Goal: Task Accomplishment & Management: Use online tool/utility

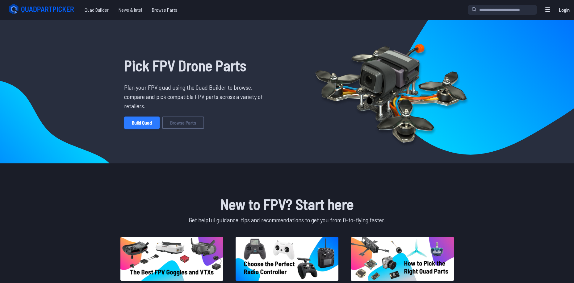
click at [144, 127] on link "Build Quad" at bounding box center [141, 123] width 35 height 12
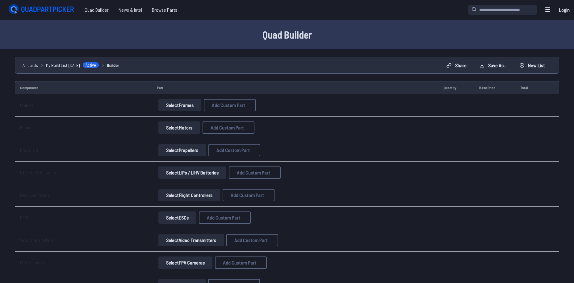
click at [178, 106] on button "Select Frames" at bounding box center [179, 105] width 43 height 12
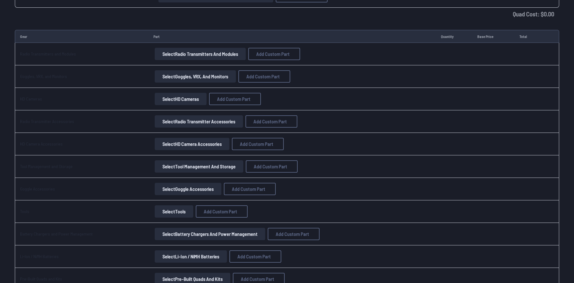
scroll to position [432, 0]
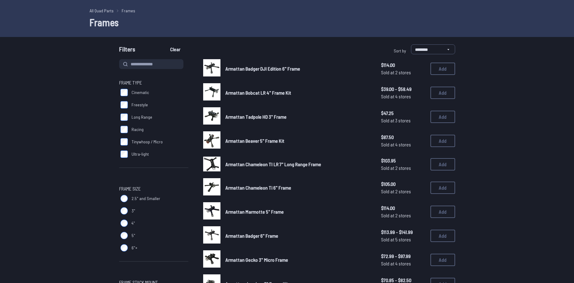
scroll to position [31, 0]
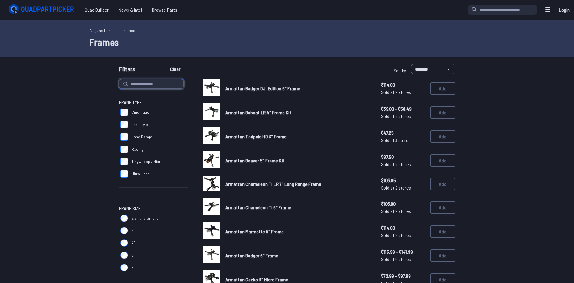
click at [138, 84] on input at bounding box center [151, 84] width 64 height 10
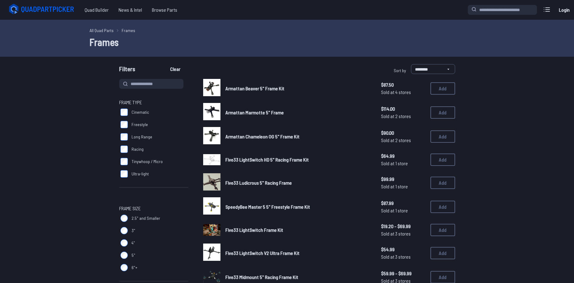
click at [139, 113] on span "Cinematic" at bounding box center [140, 112] width 18 height 6
click at [138, 128] on label "Freestyle" at bounding box center [153, 124] width 69 height 12
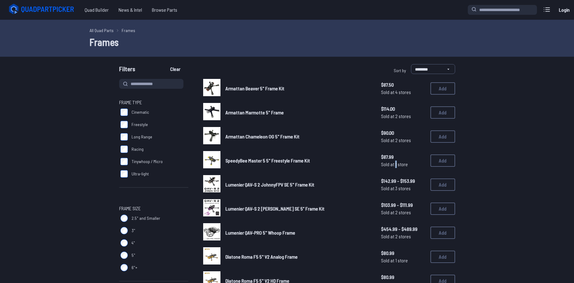
click at [397, 164] on span "Sold at 1 store" at bounding box center [403, 164] width 44 height 7
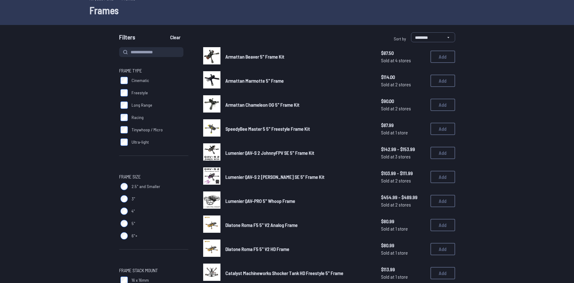
scroll to position [31, 0]
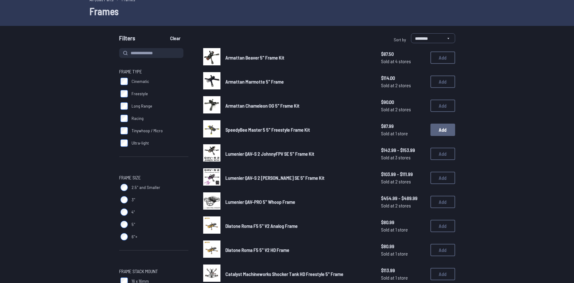
click at [447, 129] on button "Add" at bounding box center [442, 130] width 25 height 12
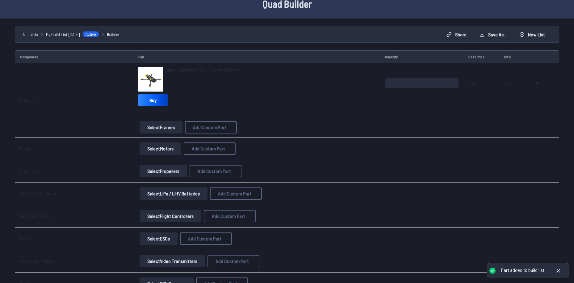
scroll to position [42, 0]
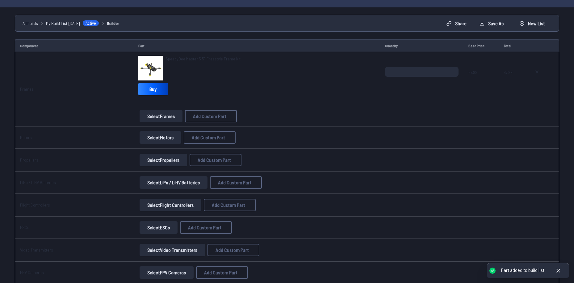
click at [156, 136] on button "Select Motors" at bounding box center [160, 137] width 42 height 12
click at [161, 139] on button "Select Motors" at bounding box center [160, 137] width 42 height 12
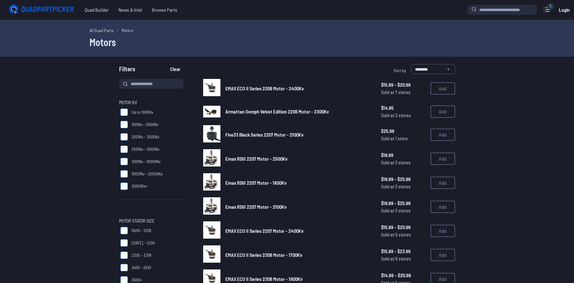
click at [141, 187] on span "20001Kv+" at bounding box center [139, 186] width 16 height 6
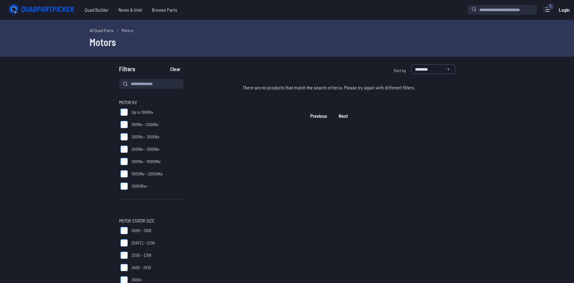
click at [139, 188] on span "20001Kv+" at bounding box center [139, 186] width 16 height 6
click at [137, 170] on label "10001Kv - 20000Kv" at bounding box center [153, 174] width 69 height 12
click at [137, 175] on span "10001Kv - 20000Kv" at bounding box center [146, 174] width 31 height 6
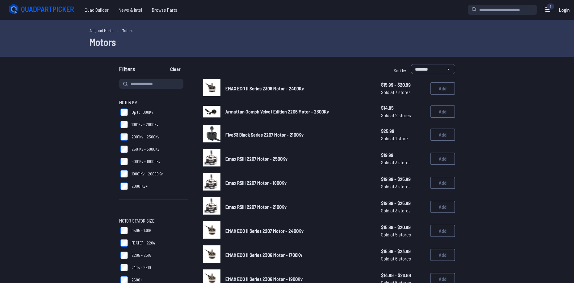
click at [138, 160] on span "3001Kv - 10000Kv" at bounding box center [145, 162] width 29 height 6
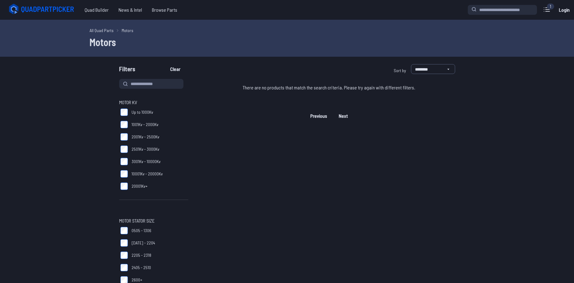
click at [142, 161] on span "3001Kv - 10000Kv" at bounding box center [145, 162] width 29 height 6
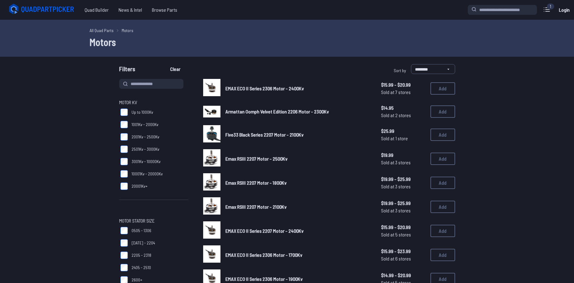
click at [140, 150] on span "2501Kv - 3000Kv" at bounding box center [145, 149] width 28 height 6
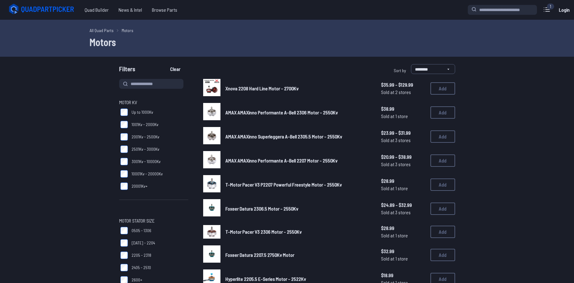
click at [141, 151] on span "2501Kv - 3000Kv" at bounding box center [145, 149] width 28 height 6
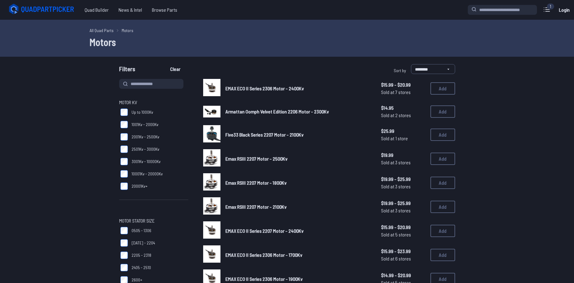
click at [141, 151] on span "2501Kv - 3000Kv" at bounding box center [145, 149] width 28 height 6
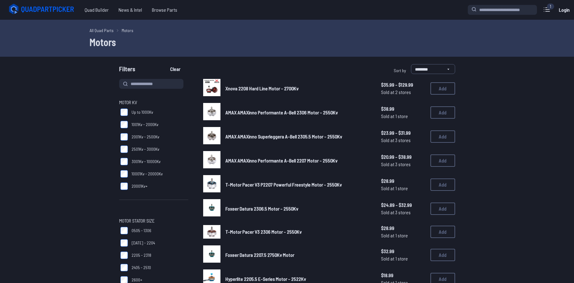
click at [141, 151] on span "2501Kv - 3000Kv" at bounding box center [145, 149] width 28 height 6
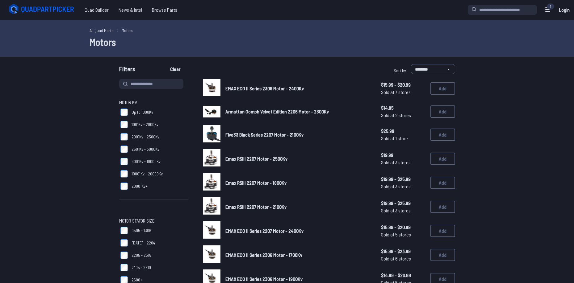
click at [142, 109] on span "Up to 1000Kv" at bounding box center [142, 112] width 22 height 6
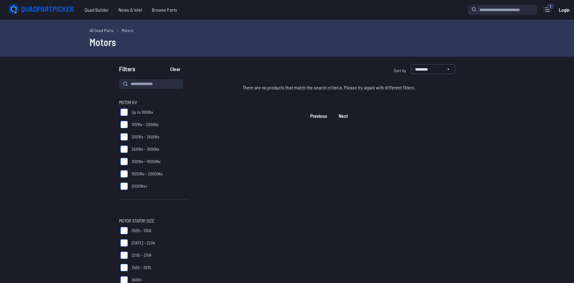
click at [144, 110] on span "Up to 1000Kv" at bounding box center [142, 112] width 22 height 6
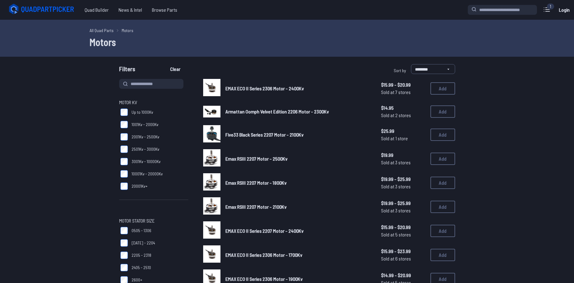
click at [152, 123] on span "1001Kv - 2000Kv" at bounding box center [144, 125] width 27 height 6
click at [153, 136] on span "2001Kv - 2500Kv" at bounding box center [145, 137] width 28 height 6
click at [150, 150] on span "2501Kv - 3000Kv" at bounding box center [145, 149] width 28 height 6
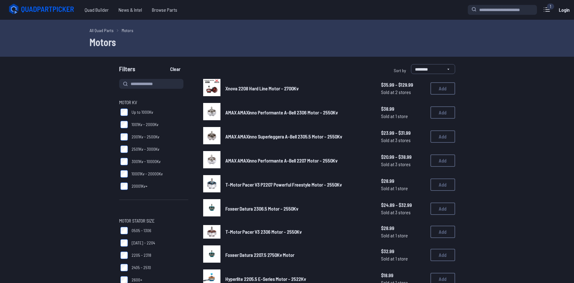
click at [146, 150] on span "2501Kv - 3000Kv" at bounding box center [145, 149] width 28 height 6
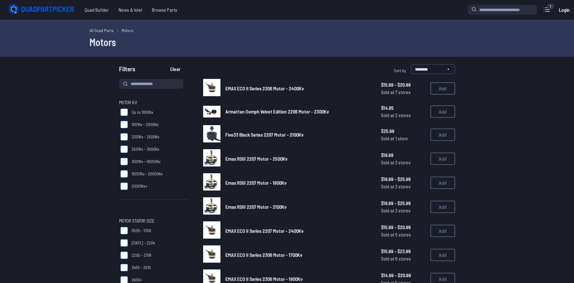
click at [146, 137] on span "2001Kv - 2500Kv" at bounding box center [145, 137] width 28 height 6
click at [149, 134] on span "2001Kv - 2500Kv" at bounding box center [145, 137] width 28 height 6
click at [152, 146] on span "2501Kv - 3000Kv" at bounding box center [145, 149] width 28 height 6
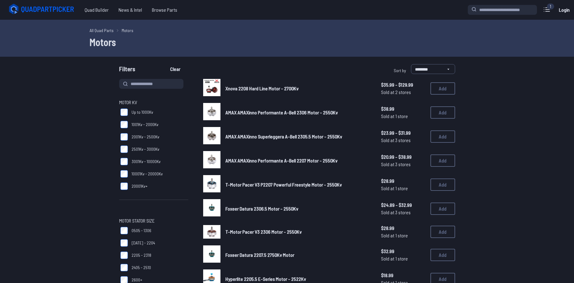
click at [152, 147] on span "2501Kv - 3000Kv" at bounding box center [145, 149] width 28 height 6
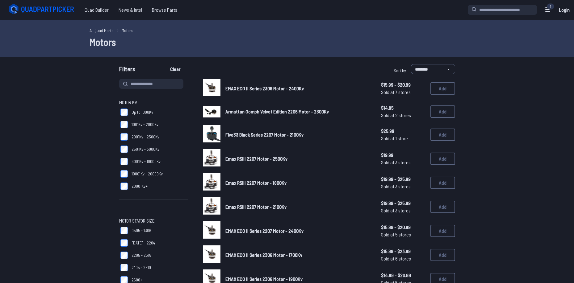
click at [154, 160] on span "3001Kv - 10000Kv" at bounding box center [145, 162] width 29 height 6
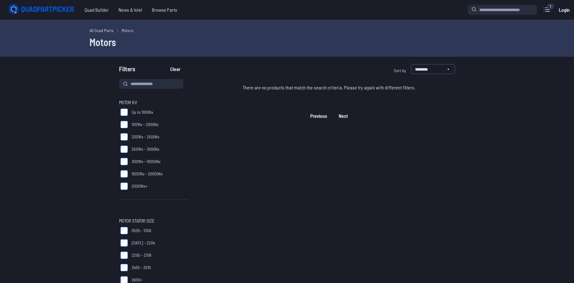
click at [154, 160] on span "3001Kv - 10000Kv" at bounding box center [145, 162] width 29 height 6
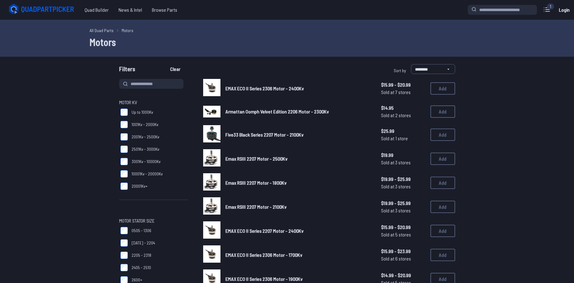
click at [295, 117] on div "Armattan Oomph Velvet Edition 2206 Motor - 2300Kv $14.95 Sold at 2 stores $14.9…" at bounding box center [329, 111] width 252 height 17
click at [295, 114] on span "Armattan Oomph Velvet Edition 2206 Motor - 2300Kv" at bounding box center [276, 112] width 103 height 6
click at [242, 111] on span "Armattan Oomph Velvet Edition 2206 Motor - 2300Kv" at bounding box center [276, 112] width 103 height 6
click at [152, 164] on span "3001Kv - 10000Kv" at bounding box center [145, 162] width 29 height 6
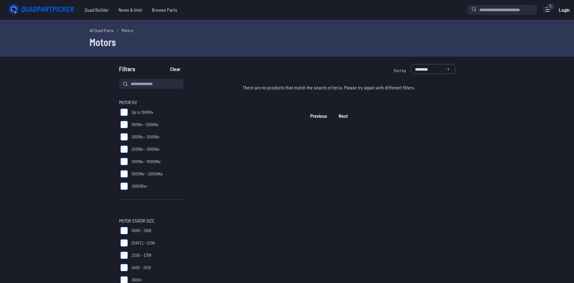
click at [152, 164] on span "3001Kv - 10000Kv" at bounding box center [145, 162] width 29 height 6
click at [147, 152] on span "2501Kv - 3000Kv" at bounding box center [145, 149] width 28 height 6
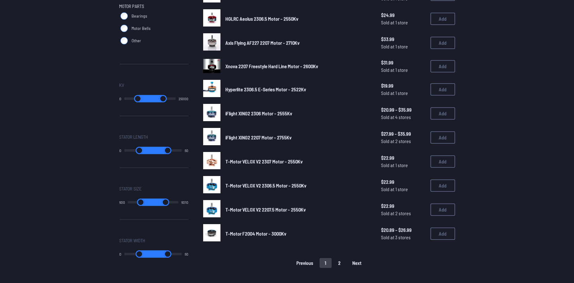
scroll to position [339, 0]
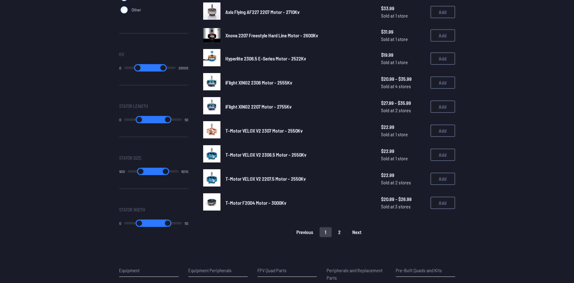
click at [335, 232] on button "2" at bounding box center [339, 232] width 13 height 10
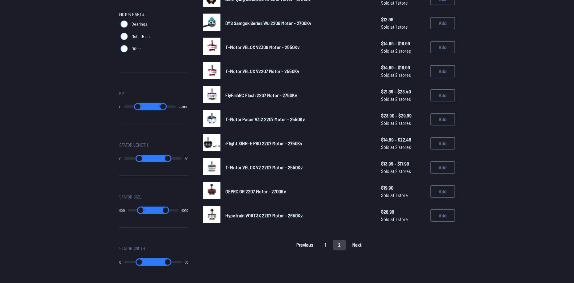
scroll to position [309, 0]
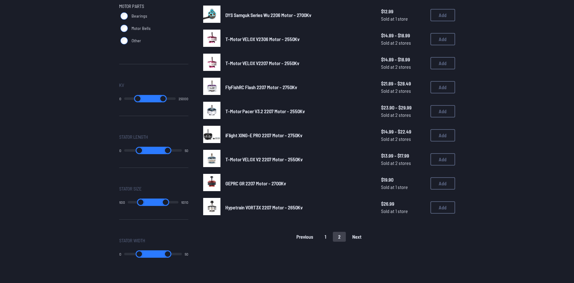
click at [326, 239] on button "1" at bounding box center [325, 237] width 12 height 10
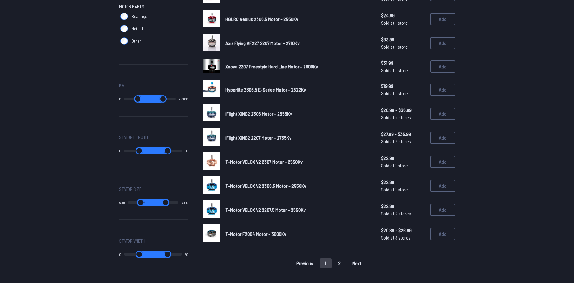
scroll to position [309, 0]
click at [270, 238] on link "T-Motor F2004 Motor - 3000Kv" at bounding box center [298, 233] width 146 height 7
click at [246, 233] on span "T-Motor F2004 Motor - 3000Kv" at bounding box center [255, 234] width 61 height 6
click at [246, 232] on span "T-Motor F2004 Motor - 3000Kv" at bounding box center [255, 234] width 61 height 6
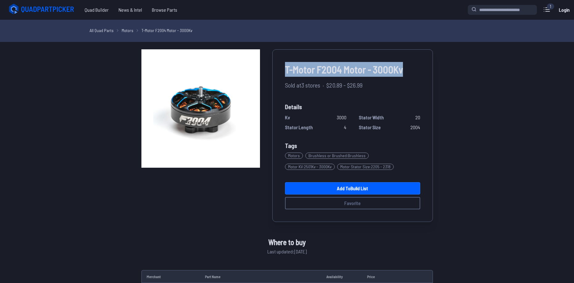
drag, startPoint x: 284, startPoint y: 68, endPoint x: 404, endPoint y: 73, distance: 119.8
click at [404, 73] on div "T-Motor F2004 Motor - 3000Kv Sold at 3 stores · $20.89 - $26.99 Details Kv 3000…" at bounding box center [352, 135] width 160 height 173
copy span "T-Motor F2004 Motor - 3000Kv"
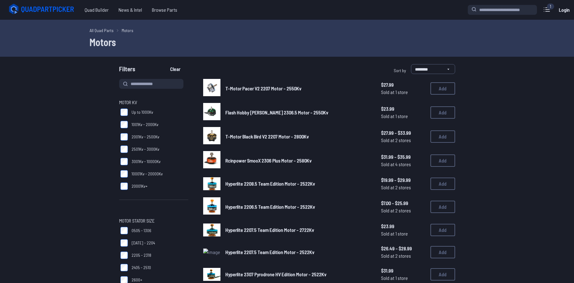
scroll to position [309, 0]
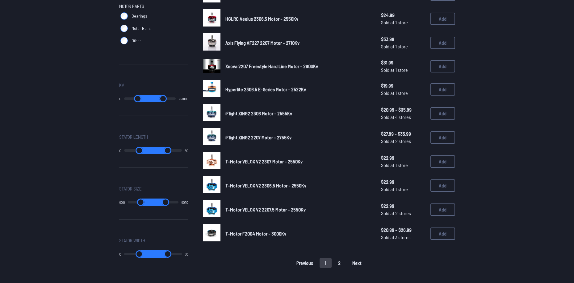
scroll to position [339, 0]
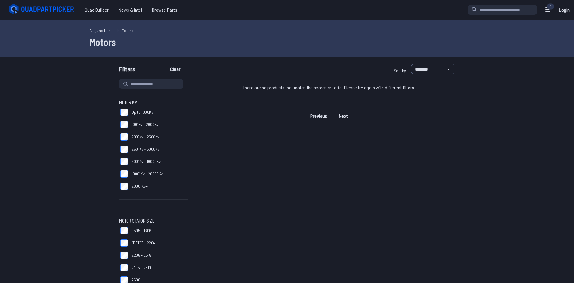
click at [48, 11] on icon at bounding box center [42, 9] width 69 height 12
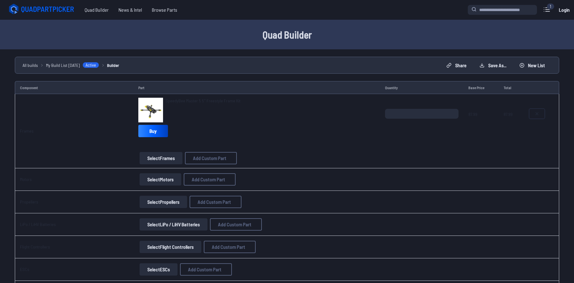
drag, startPoint x: 540, startPoint y: 116, endPoint x: 516, endPoint y: 134, distance: 30.2
click at [540, 116] on button at bounding box center [536, 114] width 15 height 10
type textarea "**********"
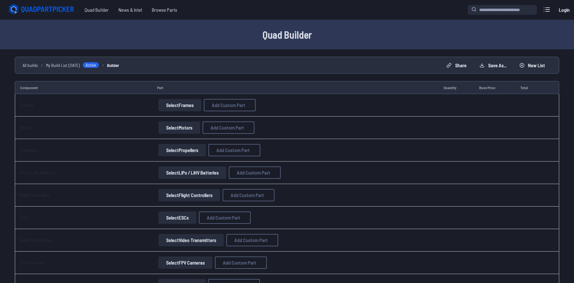
click at [171, 104] on button "Select Frames" at bounding box center [179, 105] width 43 height 12
click at [179, 103] on button "Select Frames" at bounding box center [179, 105] width 43 height 12
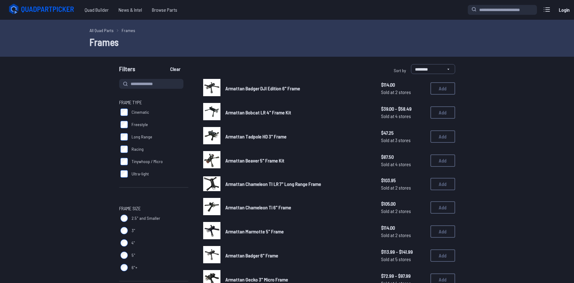
click at [137, 120] on label "Freestyle" at bounding box center [153, 124] width 69 height 12
click at [137, 148] on span "Racing" at bounding box center [137, 149] width 12 height 6
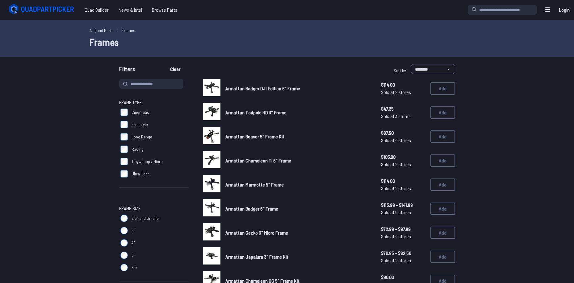
drag, startPoint x: 136, startPoint y: 152, endPoint x: 131, endPoint y: 191, distance: 38.6
click at [136, 152] on label "Racing" at bounding box center [153, 149] width 69 height 12
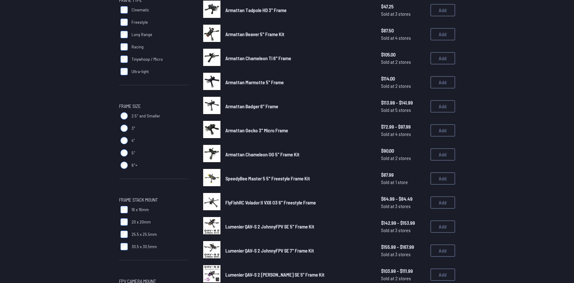
scroll to position [123, 0]
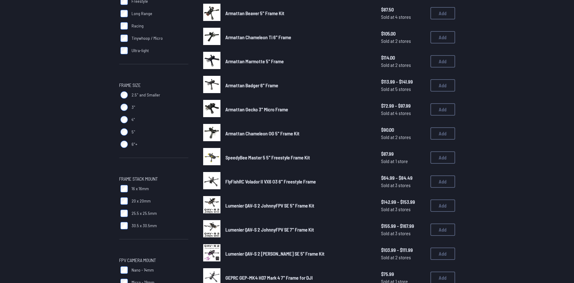
click at [128, 109] on label "3"" at bounding box center [153, 107] width 69 height 12
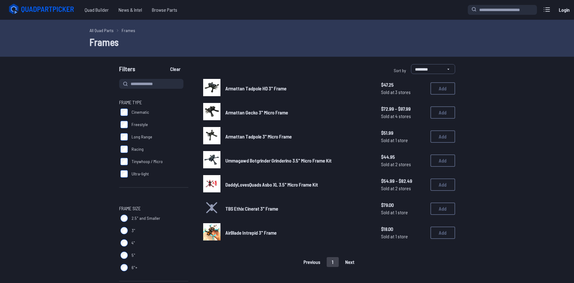
click at [139, 123] on span "Freestyle" at bounding box center [139, 125] width 16 height 6
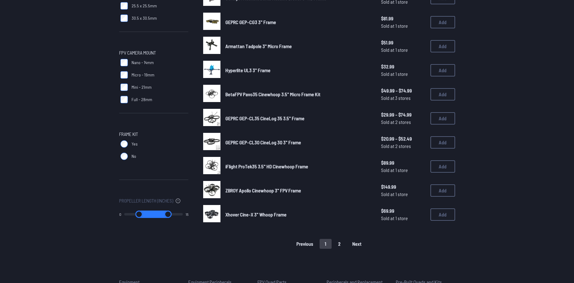
scroll to position [370, 0]
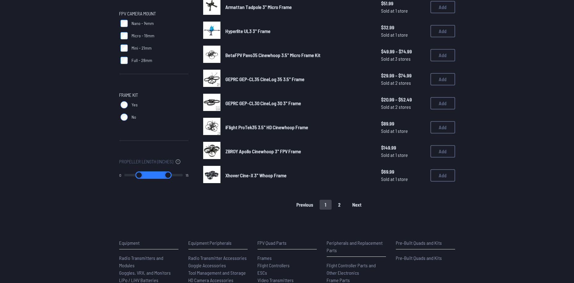
click at [339, 206] on button "2" at bounding box center [339, 205] width 13 height 10
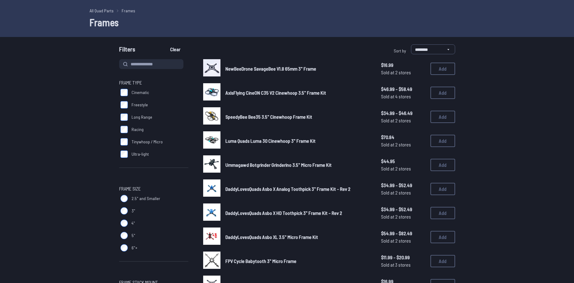
scroll to position [31, 0]
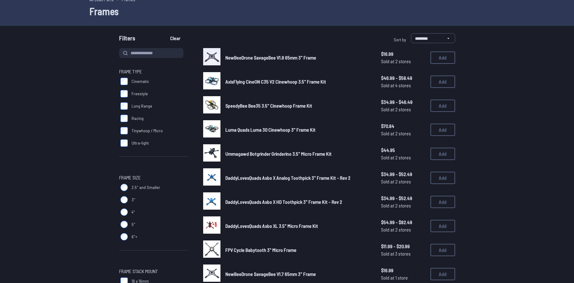
click at [268, 231] on div "DaddyLovesQuads Asbo XL 3.5" Micro Frame Kit $54.99 - $82.49 Sold at 2 stores $…" at bounding box center [329, 226] width 252 height 19
click at [267, 225] on span "DaddyLovesQuads Asbo XL 3.5" Micro Frame Kit" at bounding box center [271, 226] width 93 height 6
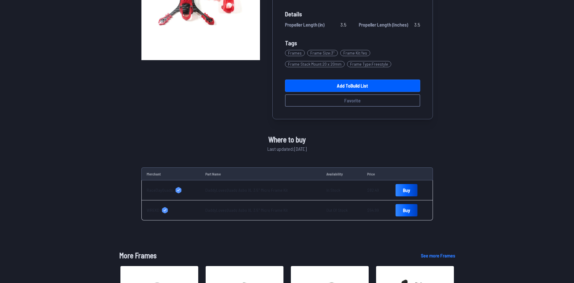
scroll to position [123, 0]
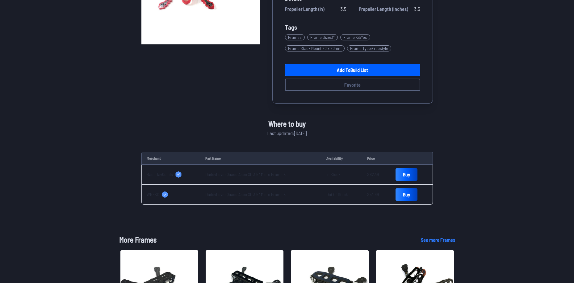
click at [163, 175] on span "RaceDayQuads" at bounding box center [160, 175] width 26 height 6
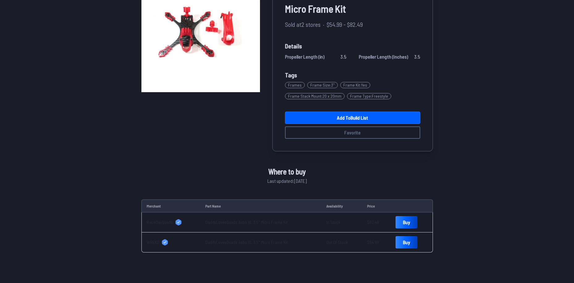
scroll to position [0, 0]
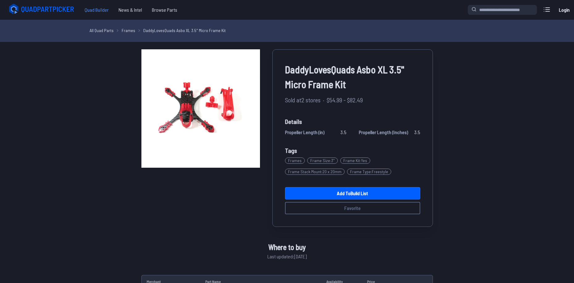
click at [103, 14] on span "Quad Builder" at bounding box center [97, 10] width 34 height 12
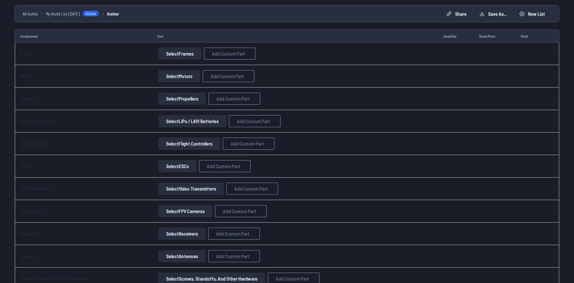
scroll to position [31, 0]
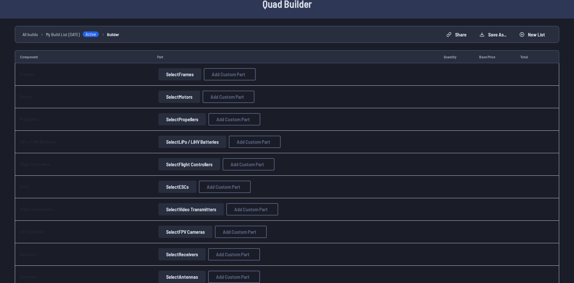
click at [191, 75] on button "Select Frames" at bounding box center [179, 74] width 43 height 12
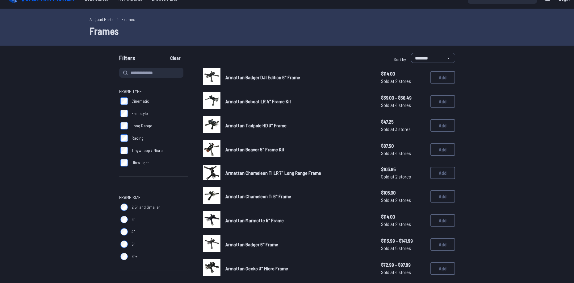
click at [165, 71] on input at bounding box center [151, 73] width 64 height 10
click at [138, 219] on label "3"" at bounding box center [153, 220] width 69 height 12
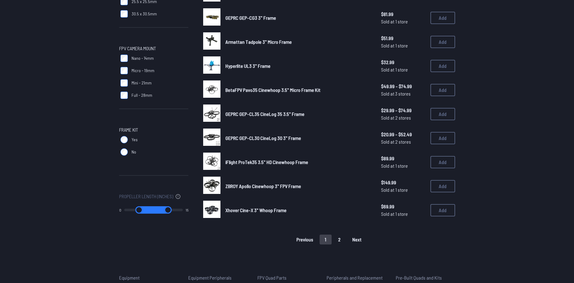
scroll to position [351, 0]
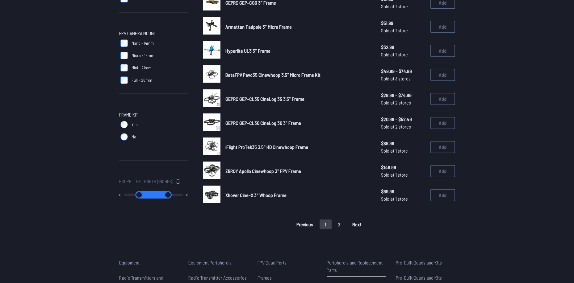
click at [340, 225] on button "2" at bounding box center [339, 225] width 13 height 10
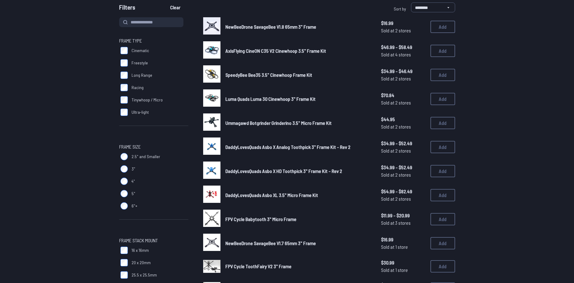
scroll to position [93, 0]
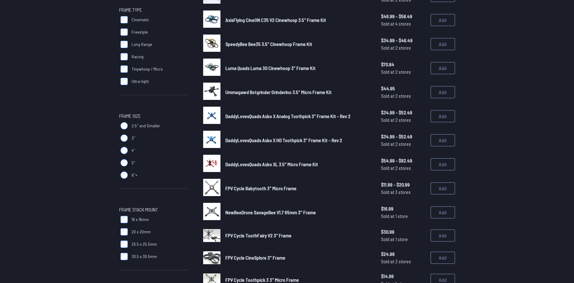
click at [237, 96] on link "Ummagawd Botgrinder Grinderino 3.5" Micro Frame Kit" at bounding box center [298, 92] width 146 height 7
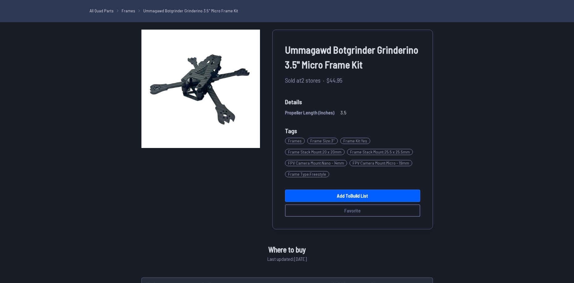
scroll to position [31, 0]
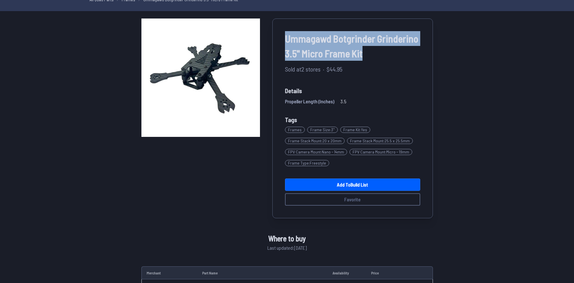
drag, startPoint x: 280, startPoint y: 37, endPoint x: 389, endPoint y: 53, distance: 110.1
click at [389, 53] on div "Ummagawd Botgrinder Grinderino 3.5" Micro Frame Kit Sold at 2 stores · $44.95 D…" at bounding box center [352, 119] width 160 height 200
copy span "Ummagawd Botgrinder Grinderino 3.5" Micro Frame Kit"
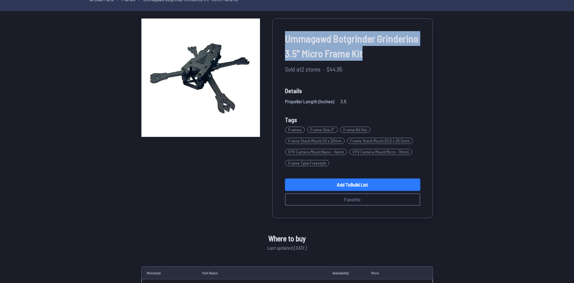
click at [353, 182] on link "Add to Build List" at bounding box center [352, 185] width 135 height 12
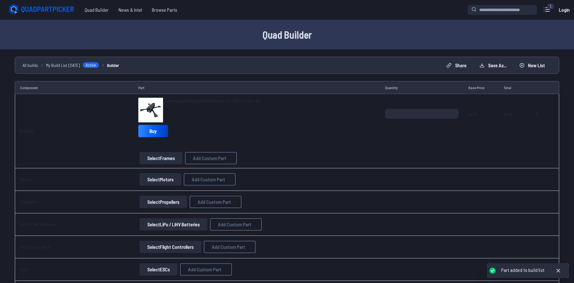
drag, startPoint x: 148, startPoint y: 179, endPoint x: 143, endPoint y: 181, distance: 5.4
click at [148, 179] on button "Select Motors" at bounding box center [160, 179] width 42 height 12
click at [165, 179] on button "Select Motors" at bounding box center [160, 179] width 42 height 12
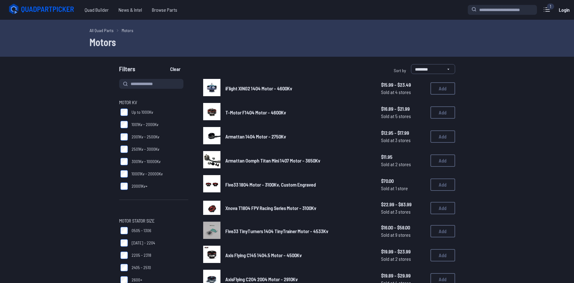
click at [152, 161] on span "3001Kv - 10000Kv" at bounding box center [145, 162] width 29 height 6
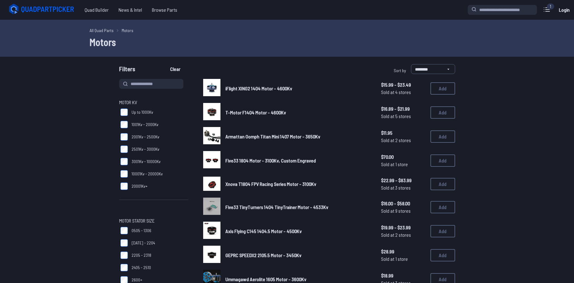
click at [145, 176] on span "10001Kv - 20000Kv" at bounding box center [146, 174] width 31 height 6
click at [145, 163] on span "3001Kv - 10000Kv" at bounding box center [145, 162] width 29 height 6
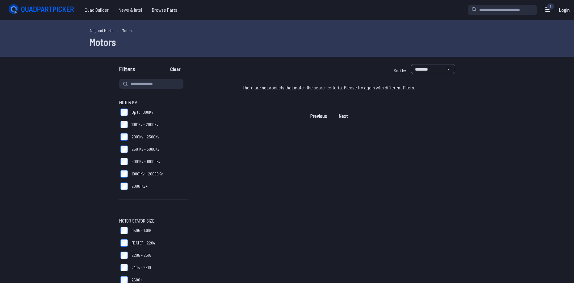
click at [152, 168] on label "10001Kv - 20000Kv" at bounding box center [153, 174] width 69 height 12
click at [151, 104] on span "Motor KV" at bounding box center [153, 102] width 69 height 7
click at [152, 107] on label "Up to 1000Kv" at bounding box center [153, 112] width 69 height 12
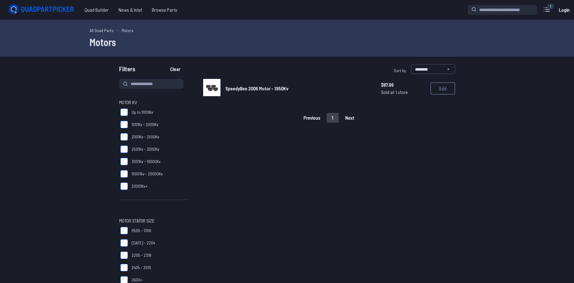
click at [150, 121] on label "1001Kv - 2000Kv" at bounding box center [153, 124] width 69 height 12
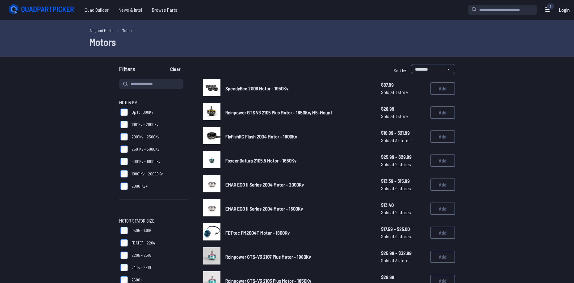
click at [142, 110] on span "Up to 1000Kv" at bounding box center [142, 112] width 22 height 6
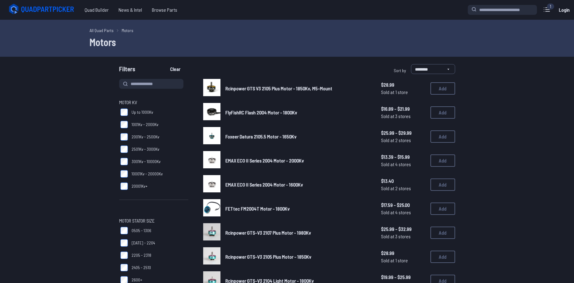
click at [146, 136] on span "2001Kv - 2500Kv" at bounding box center [145, 137] width 28 height 6
click at [146, 125] on span "1001Kv - 2000Kv" at bounding box center [144, 125] width 27 height 6
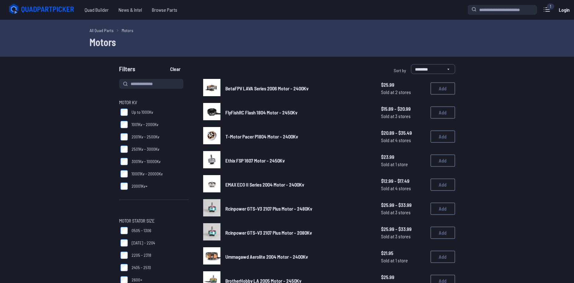
click at [142, 111] on span "Up to 1000Kv" at bounding box center [142, 112] width 22 height 6
click at [143, 139] on span "2001Kv - 2500Kv" at bounding box center [145, 137] width 28 height 6
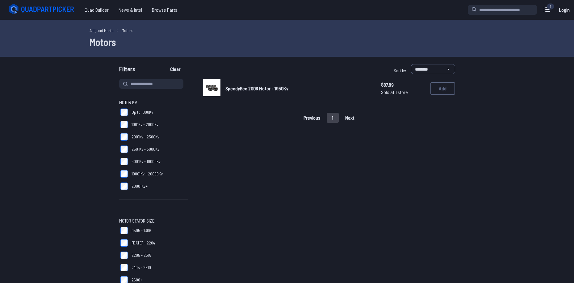
click at [150, 124] on span "1001Kv - 2000Kv" at bounding box center [144, 125] width 27 height 6
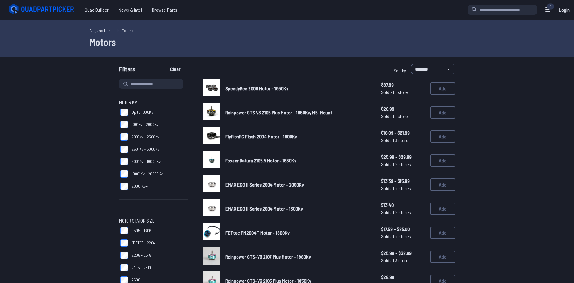
click at [147, 110] on span "Up to 1000Kv" at bounding box center [142, 112] width 22 height 6
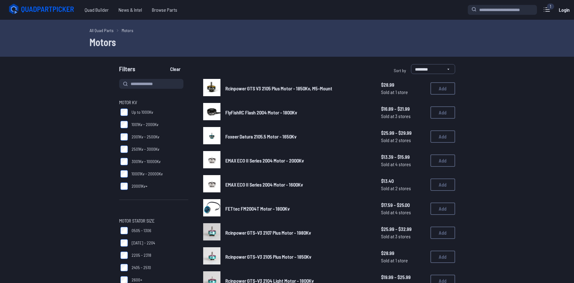
click at [137, 132] on label "2001Kv - 2500Kv" at bounding box center [153, 137] width 69 height 12
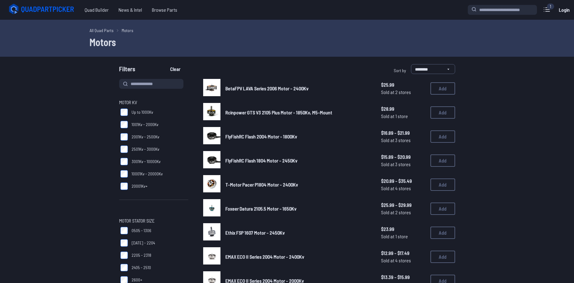
click at [138, 124] on span "1001Kv - 2000Kv" at bounding box center [144, 125] width 27 height 6
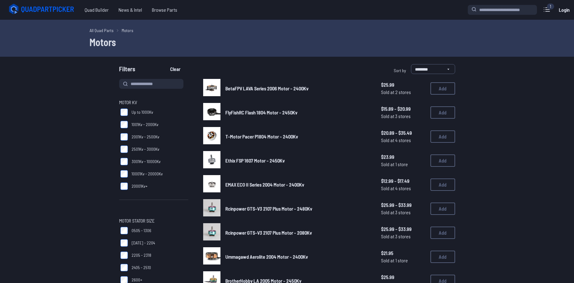
click at [135, 148] on span "2501Kv - 3000Kv" at bounding box center [145, 149] width 28 height 6
click at [135, 135] on span "2001Kv - 2500Kv" at bounding box center [145, 137] width 28 height 6
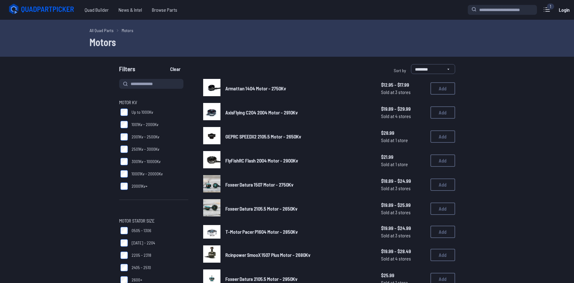
click at [142, 158] on label "3001Kv - 10000Kv" at bounding box center [153, 162] width 69 height 12
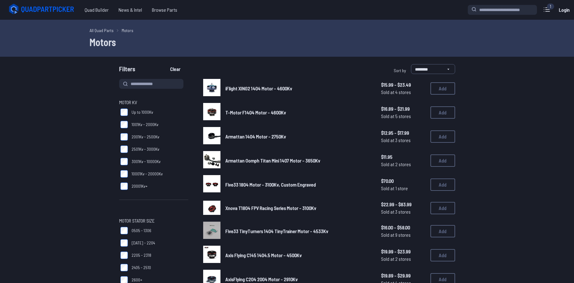
click at [140, 147] on span "2501Kv - 3000Kv" at bounding box center [145, 149] width 28 height 6
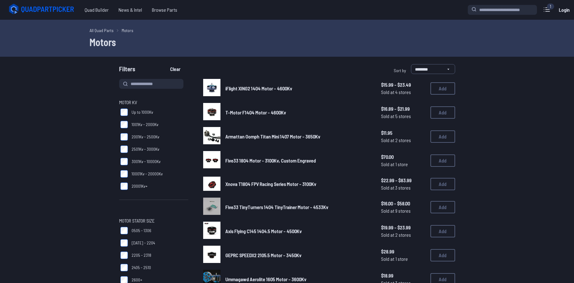
click at [142, 171] on span "10001Kv - 20000Kv" at bounding box center [146, 174] width 31 height 6
click at [140, 163] on span "3001Kv - 10000Kv" at bounding box center [145, 162] width 29 height 6
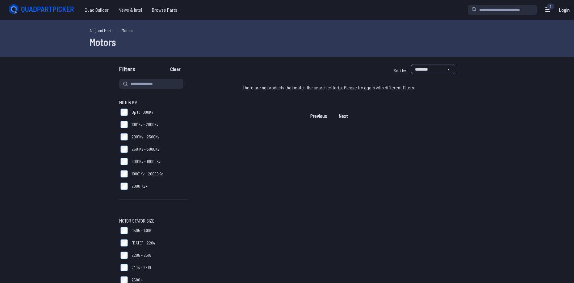
click at [137, 164] on span "3001Kv - 10000Kv" at bounding box center [145, 162] width 29 height 6
click at [142, 175] on span "10001Kv - 20000Kv" at bounding box center [146, 174] width 31 height 6
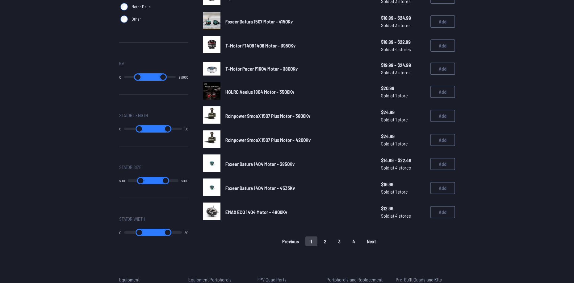
scroll to position [339, 0]
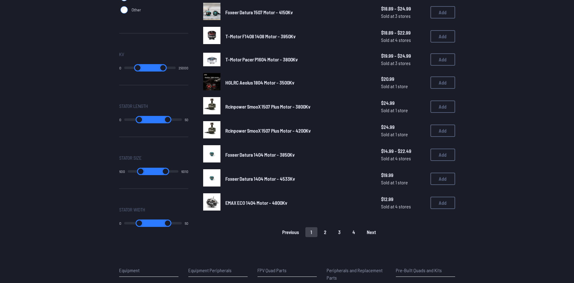
click at [351, 231] on button "4" at bounding box center [353, 232] width 13 height 10
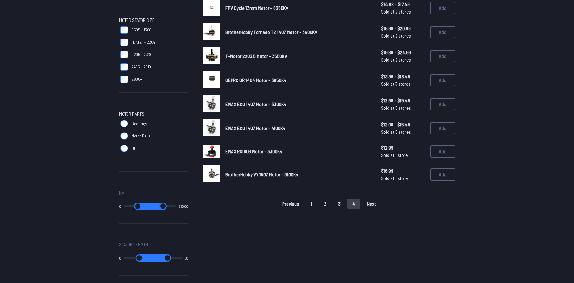
scroll to position [216, 0]
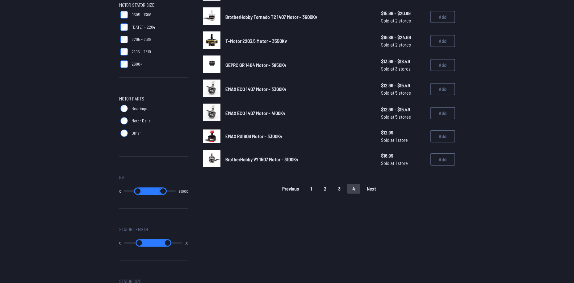
click at [339, 194] on div "BrotherHobby Tornado T2 1608 Motor - 3200Kv $18.99 Sold at 2 stores $18.99 Sold…" at bounding box center [329, 110] width 252 height 494
click at [343, 187] on button "3" at bounding box center [339, 189] width 13 height 10
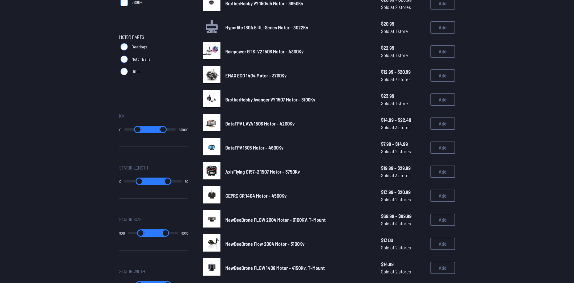
scroll to position [370, 0]
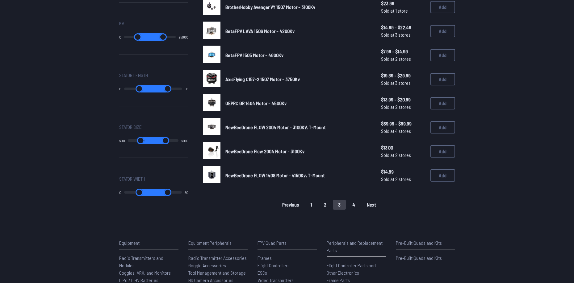
click at [324, 210] on button "2" at bounding box center [324, 205] width 13 height 10
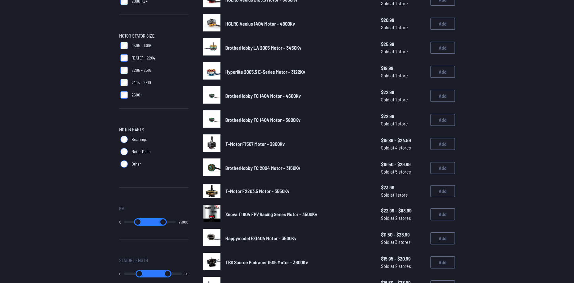
scroll to position [309, 0]
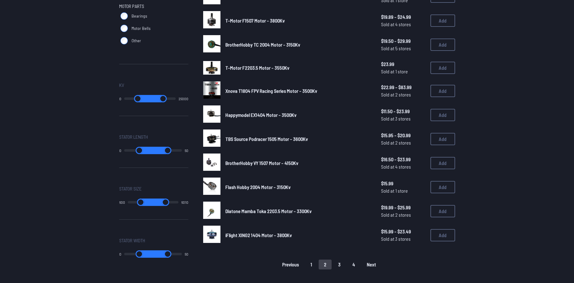
click at [311, 264] on button "1" at bounding box center [311, 265] width 12 height 10
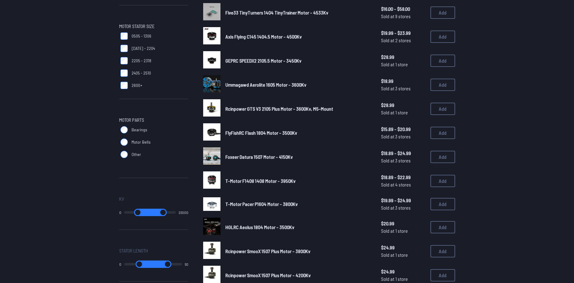
scroll to position [185, 0]
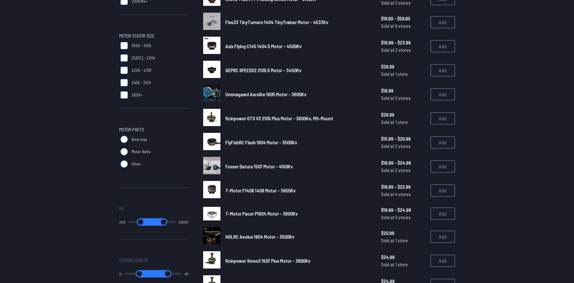
drag, startPoint x: 128, startPoint y: 224, endPoint x: 136, endPoint y: 222, distance: 7.6
type input "****"
click at [136, 222] on input "range" at bounding box center [140, 221] width 25 height 7
drag, startPoint x: 174, startPoint y: 220, endPoint x: 147, endPoint y: 223, distance: 27.0
type input "*****"
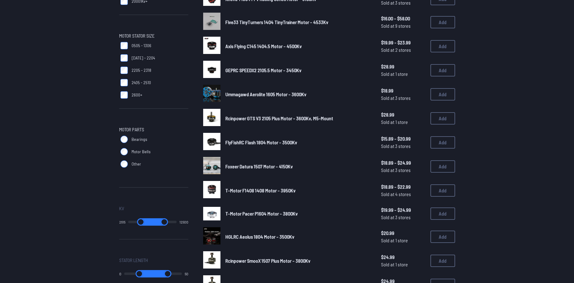
click at [152, 223] on input "range" at bounding box center [164, 221] width 24 height 7
drag, startPoint x: 156, startPoint y: 221, endPoint x: 143, endPoint y: 222, distance: 14.0
click at [152, 222] on input "range" at bounding box center [164, 221] width 24 height 7
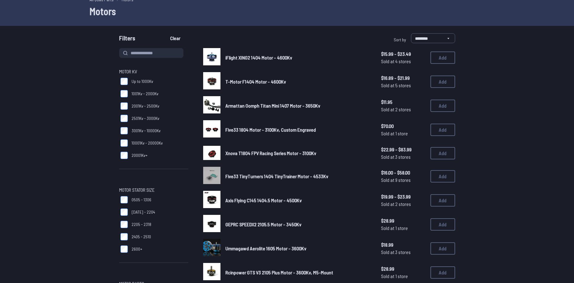
type input "****"
type input "*****"
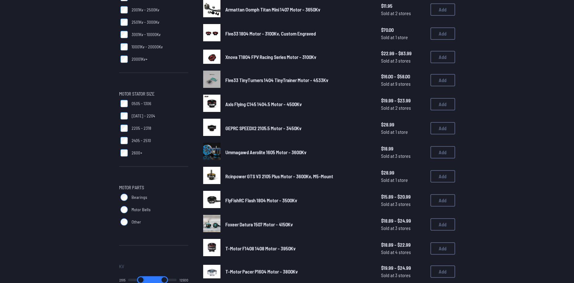
scroll to position [154, 0]
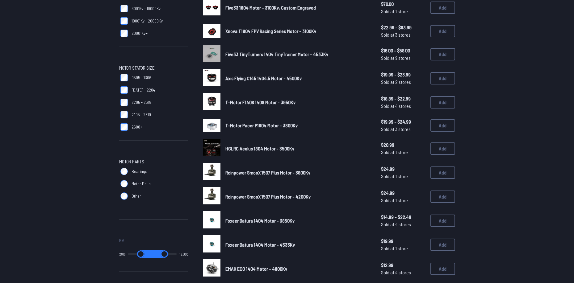
scroll to position [154, 0]
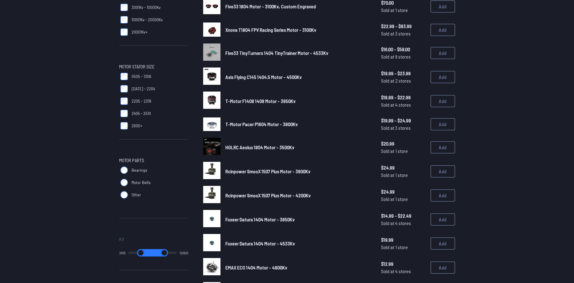
drag, startPoint x: 156, startPoint y: 255, endPoint x: 144, endPoint y: 255, distance: 12.0
click at [152, 255] on input "range" at bounding box center [164, 252] width 24 height 7
drag, startPoint x: 133, startPoint y: 254, endPoint x: 123, endPoint y: 253, distance: 10.3
type input "*"
click at [128, 253] on input "range" at bounding box center [140, 252] width 25 height 7
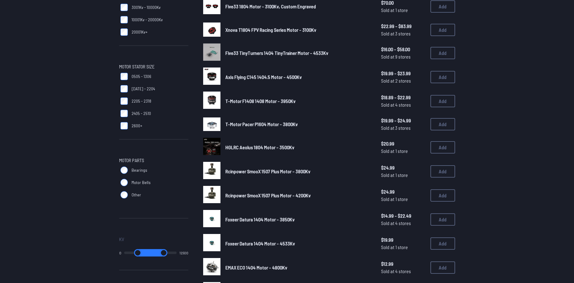
drag, startPoint x: 152, startPoint y: 252, endPoint x: 215, endPoint y: 254, distance: 62.4
type input "*****"
click at [177, 254] on input "range" at bounding box center [164, 252] width 26 height 7
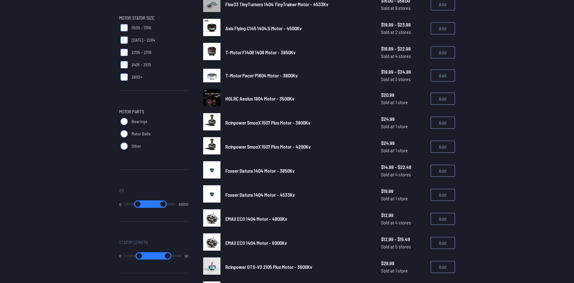
type input "*"
type input "*****"
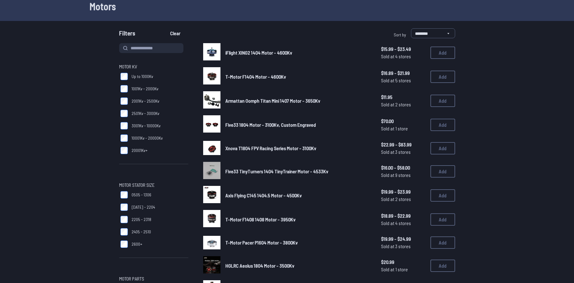
scroll to position [0, 0]
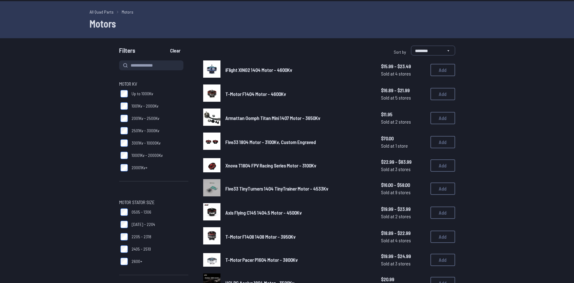
scroll to position [62, 0]
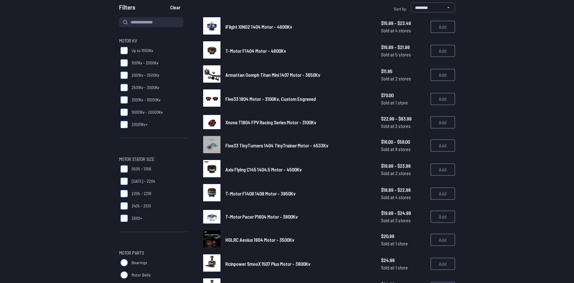
click at [294, 73] on span "Armattan Oomph Titan Mini 1407 Motor - 3650Kv" at bounding box center [272, 75] width 95 height 6
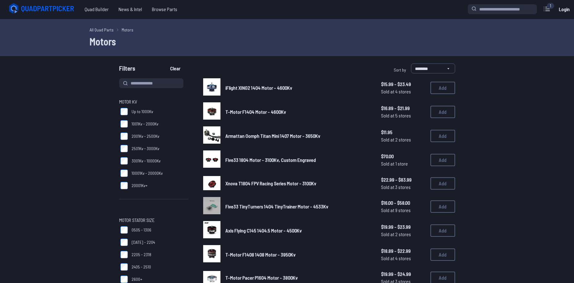
scroll to position [0, 0]
click at [213, 138] on img at bounding box center [211, 135] width 17 height 17
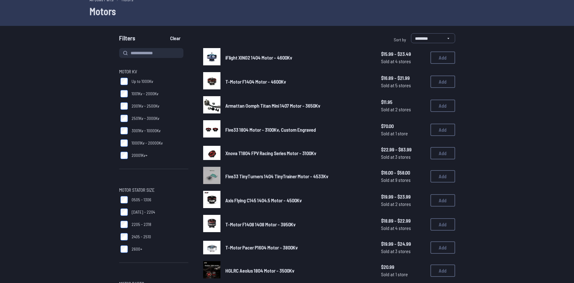
scroll to position [11, 0]
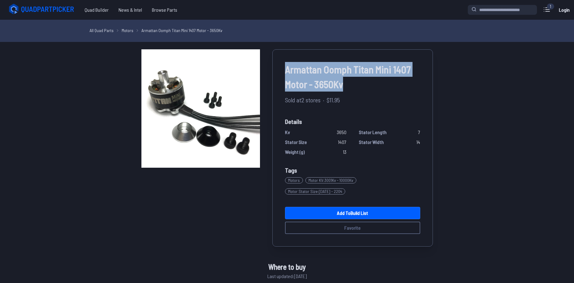
drag, startPoint x: 340, startPoint y: 89, endPoint x: 273, endPoint y: 73, distance: 68.6
click at [273, 73] on div "Armattan Oomph Titan Mini 1407 Motor - 3650Kv Sold at 2 stores · $11.95 Details…" at bounding box center [352, 147] width 160 height 197
copy span "Armattan Oomph Titan Mini 1407 Motor - 3650Kv"
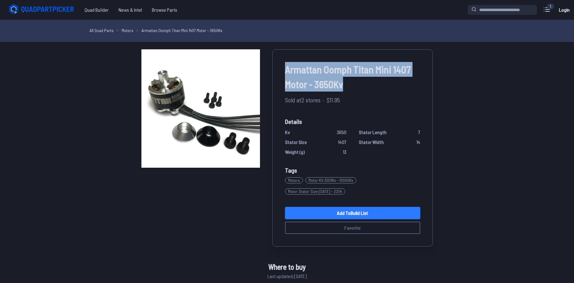
click at [366, 207] on link "Add to Build List" at bounding box center [352, 213] width 135 height 12
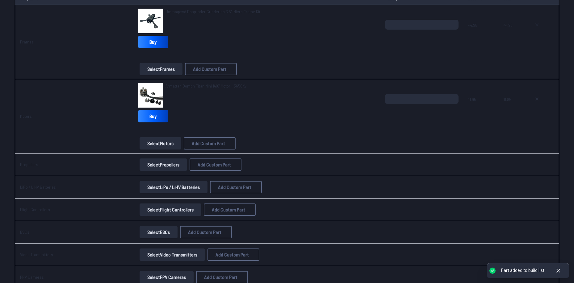
scroll to position [93, 0]
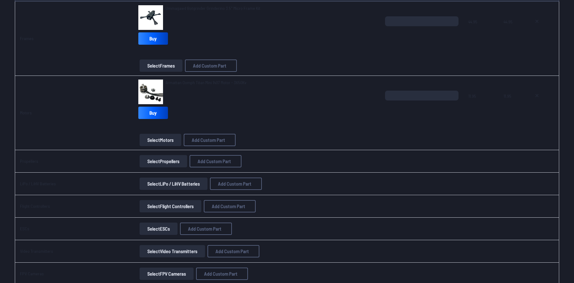
click at [162, 163] on button "Select Propellers" at bounding box center [163, 161] width 48 height 12
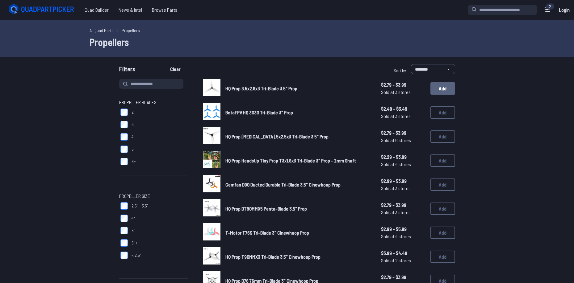
click at [434, 88] on button "Add" at bounding box center [442, 88] width 25 height 12
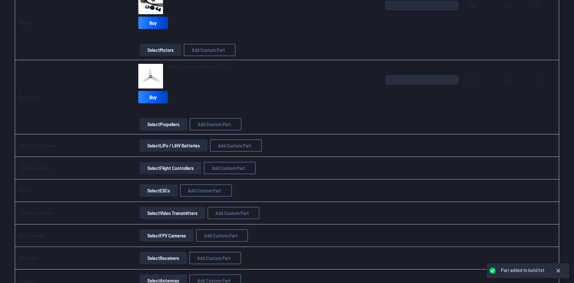
scroll to position [185, 0]
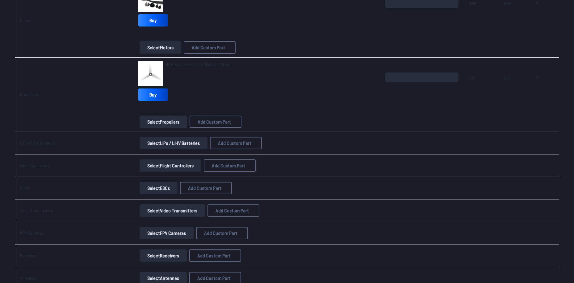
click at [168, 142] on button "Select LiPo / LiHV Batteries" at bounding box center [173, 143] width 68 height 12
click at [179, 147] on button "Select LiPo / LiHV Batteries" at bounding box center [173, 143] width 68 height 12
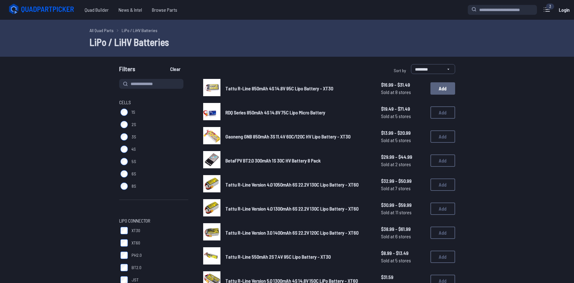
click at [435, 90] on button "Add" at bounding box center [442, 88] width 25 height 12
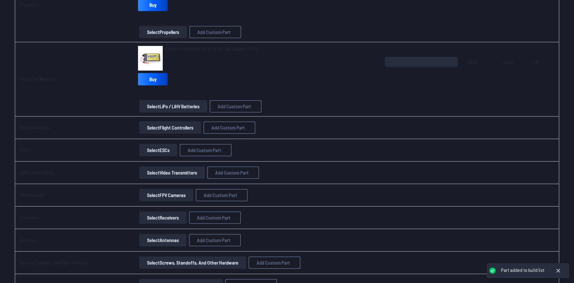
scroll to position [278, 0]
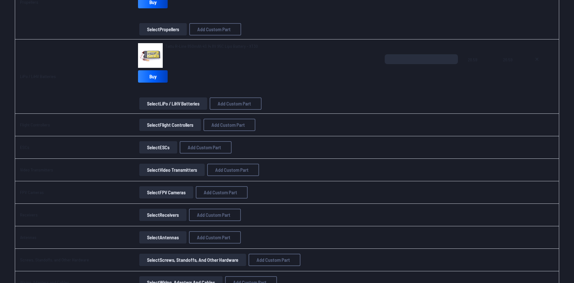
click at [187, 126] on button "Select Flight Controllers" at bounding box center [170, 125] width 62 height 12
click at [170, 124] on button "Select Flight Controllers" at bounding box center [170, 125] width 62 height 12
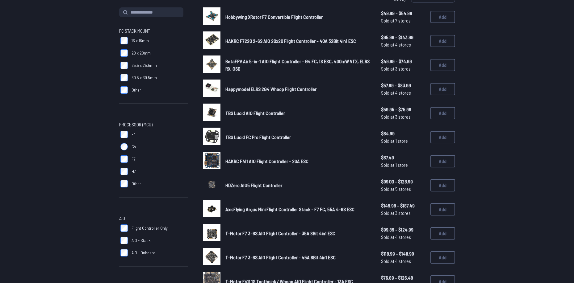
scroll to position [31, 0]
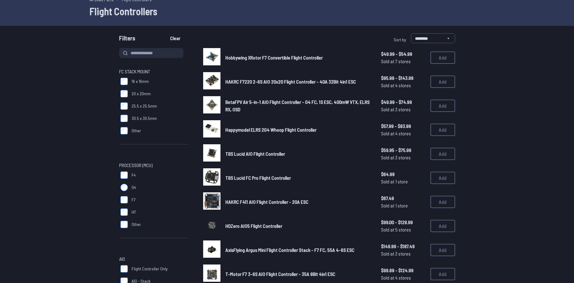
click at [272, 64] on div "Hobbywing XRotor F7 Convertible Flight Controller $49.99 - $54.99 Sold at 7 sto…" at bounding box center [329, 57] width 252 height 19
click at [271, 53] on div "Hobbywing XRotor F7 Convertible Flight Controller $49.99 - $54.99 Sold at 7 sto…" at bounding box center [329, 57] width 252 height 19
click at [270, 59] on span "Hobbywing XRotor F7 Convertible Flight Controller" at bounding box center [273, 58] width 97 height 6
click at [255, 60] on span "Hobbywing XRotor F7 Convertible Flight Controller" at bounding box center [273, 58] width 97 height 6
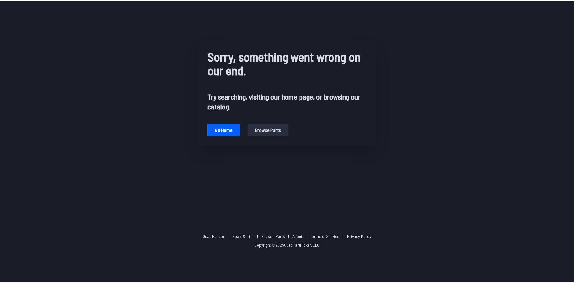
scroll to position [31, 0]
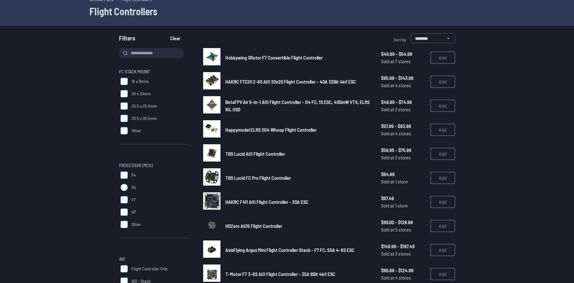
click at [249, 59] on span "Hobbywing XRotor F7 Convertible Flight Controller" at bounding box center [273, 58] width 97 height 6
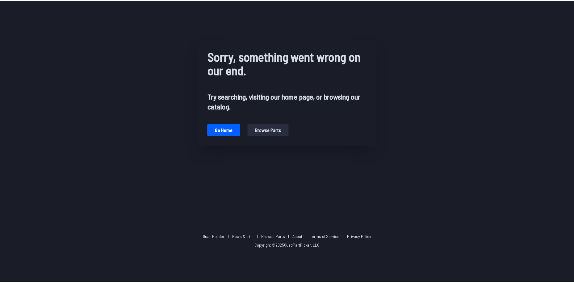
scroll to position [31, 0]
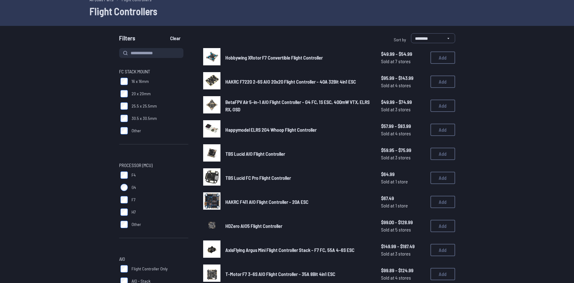
click at [236, 80] on span "HAKRC F7220 2-6S AIO 20x20 Flight Controller - 40A 32Bit 4in1 ESC" at bounding box center [290, 82] width 131 height 6
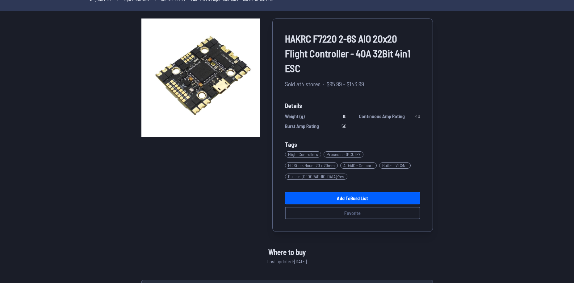
scroll to position [11, 0]
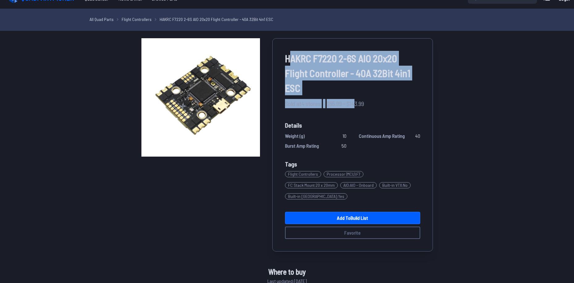
drag, startPoint x: 290, startPoint y: 59, endPoint x: 355, endPoint y: 105, distance: 79.8
click at [356, 105] on div "HAKRC F7220 2-6S AIO 20x20 Flight Controller - 40A 32Bit 4in1 ESC Sold at 4 sto…" at bounding box center [352, 145] width 160 height 214
click at [325, 86] on span "HAKRC F7220 2-6S AIO 20x20 Flight Controller - 40A 32Bit 4in1 ESC" at bounding box center [352, 73] width 135 height 44
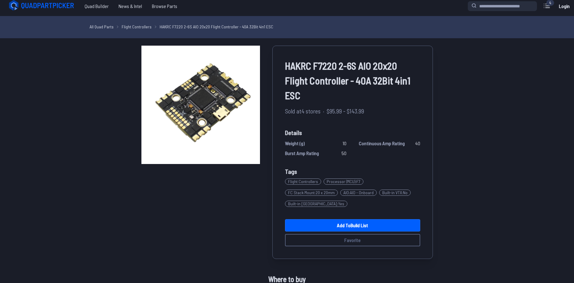
scroll to position [0, 0]
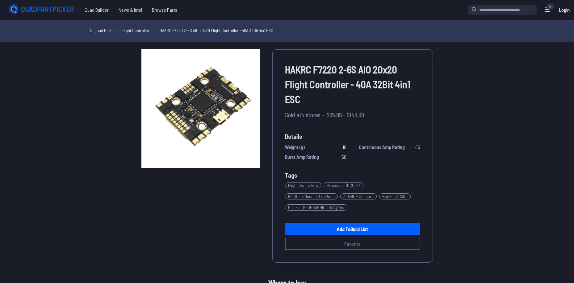
scroll to position [31, 0]
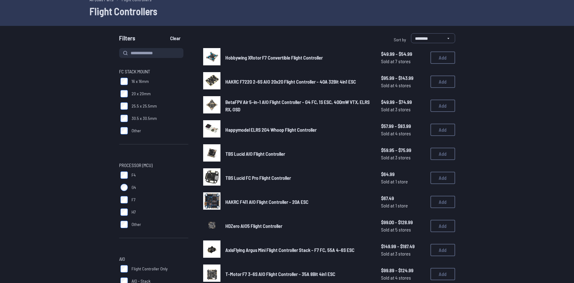
click at [240, 130] on span "Happymodel ELRS 2G4 Whoop Flight Controller" at bounding box center [270, 130] width 91 height 6
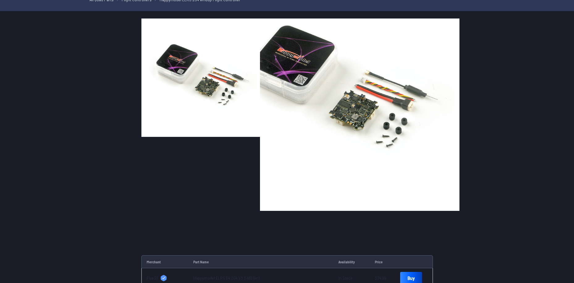
scroll to position [11, 0]
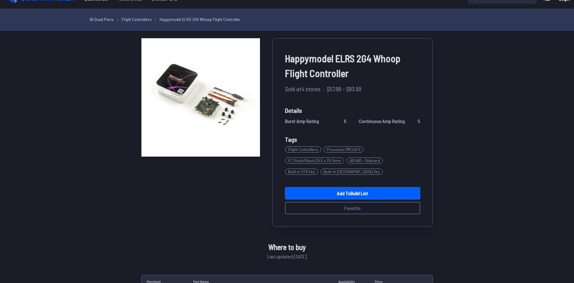
click at [334, 65] on span "Happymodel ELRS 2G4 Whoop Flight Controller" at bounding box center [352, 66] width 135 height 30
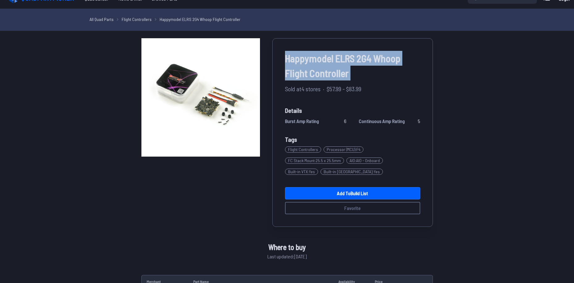
click at [334, 64] on span "Happymodel ELRS 2G4 Whoop Flight Controller" at bounding box center [352, 66] width 135 height 30
copy div "Happymodel ELRS 2G4 Whoop Flight Controller"
click at [329, 193] on link "Add to Build List" at bounding box center [352, 193] width 135 height 12
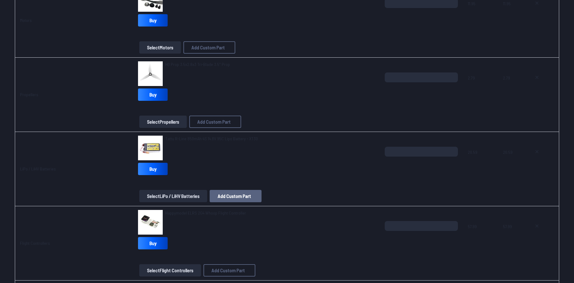
scroll to position [216, 0]
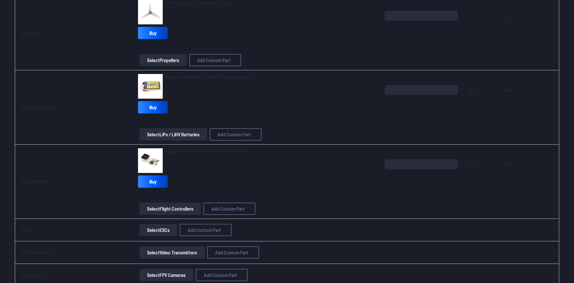
click at [320, 184] on div "Happymodel ELRS 2G4 Whoop Flight Controller Buy" at bounding box center [256, 169] width 237 height 42
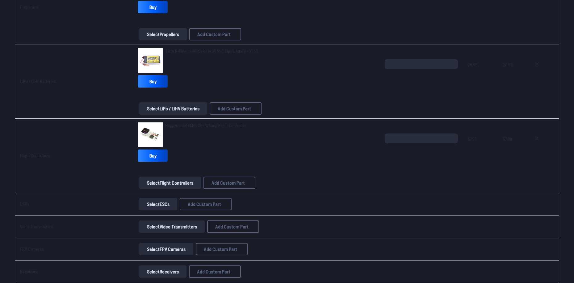
scroll to position [309, 0]
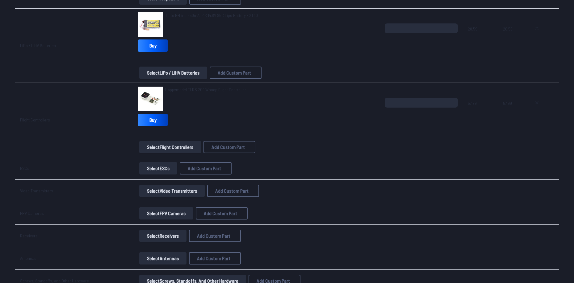
click at [161, 172] on button "Select ESCs" at bounding box center [158, 168] width 38 height 12
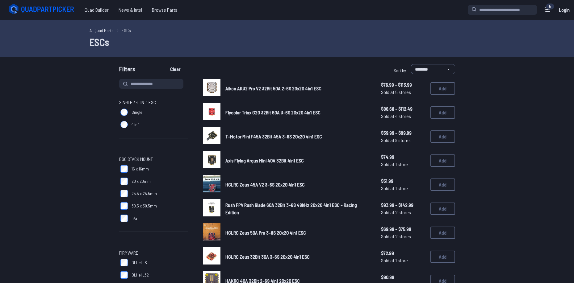
click at [284, 139] on span "T-Motor Mini F45A 32Bit 45A 3-6S 20x20 4in1 ESC" at bounding box center [273, 137] width 97 height 6
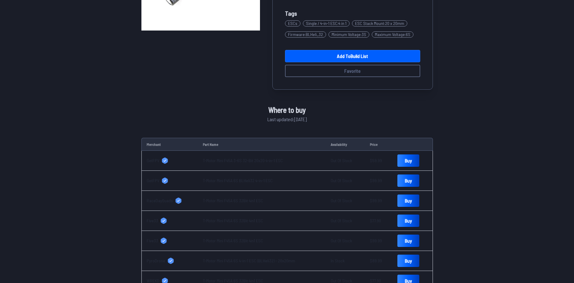
scroll to position [185, 0]
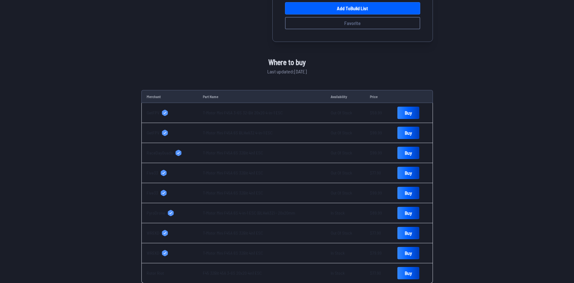
click at [231, 114] on link "T-Motor Mini F45A 3-6S 32-Bit 20x20 4-in-1 ESC" at bounding box center [243, 112] width 80 height 5
click at [231, 153] on link "T-Motor Mini F45A 6S 32Bit 4in1 ESC" at bounding box center [233, 152] width 60 height 5
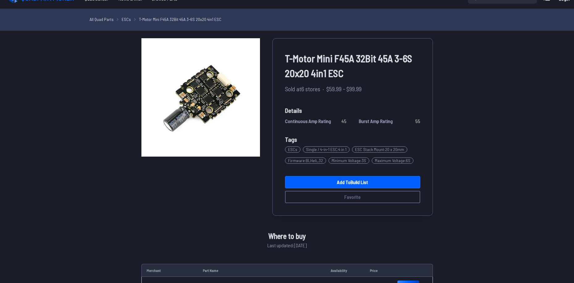
scroll to position [0, 0]
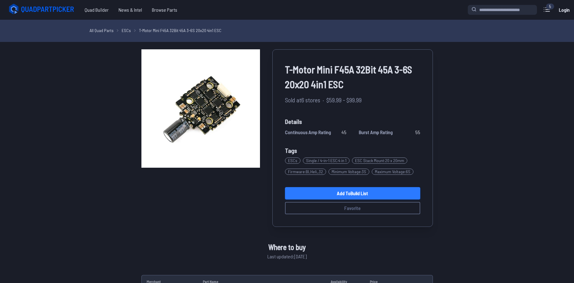
click at [340, 190] on link "Add to Build List" at bounding box center [352, 193] width 135 height 12
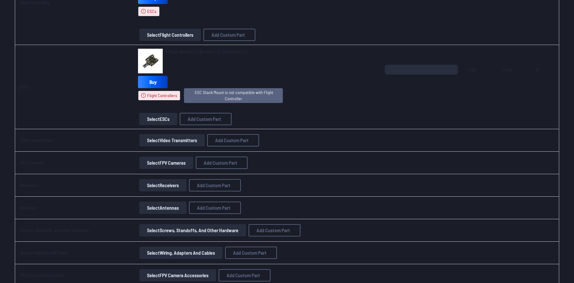
scroll to position [463, 0]
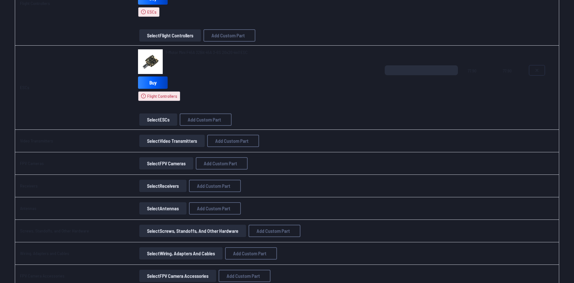
click at [535, 72] on icon at bounding box center [536, 70] width 5 height 5
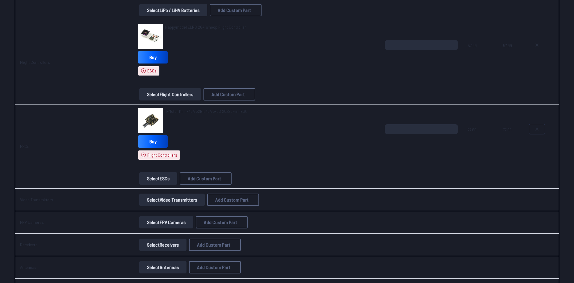
scroll to position [401, 0]
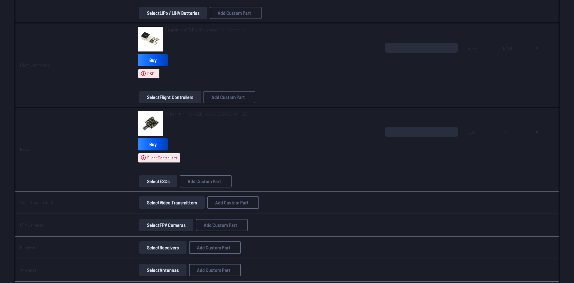
type textarea "**********"
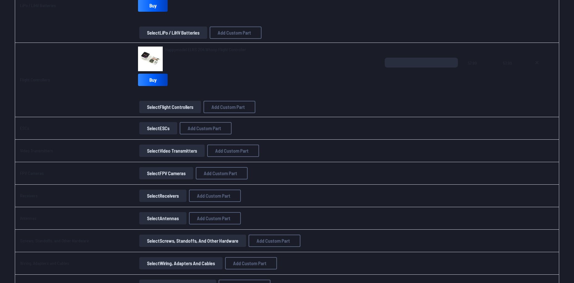
scroll to position [338, 0]
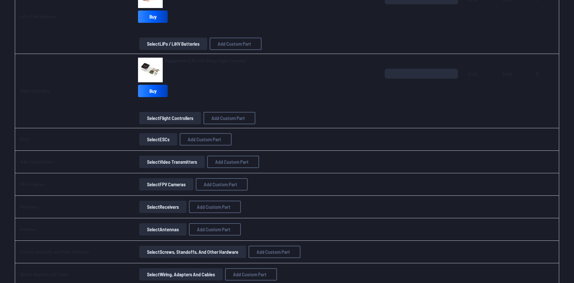
click at [153, 138] on button "Select ESCs" at bounding box center [158, 139] width 38 height 12
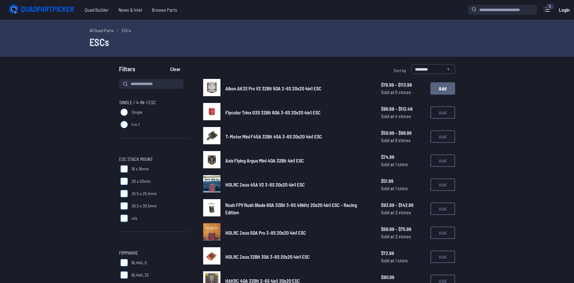
click at [446, 85] on button "Add" at bounding box center [442, 88] width 25 height 12
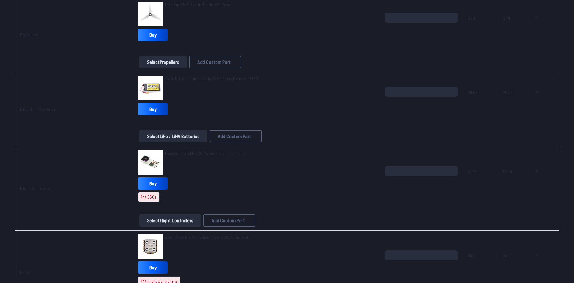
scroll to position [339, 0]
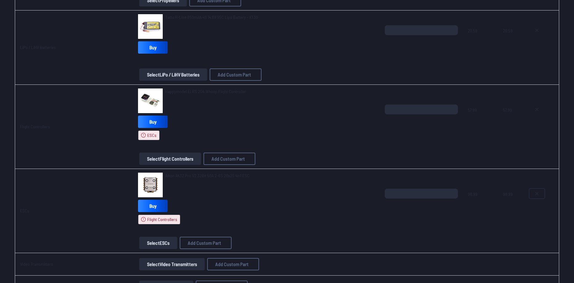
click at [534, 194] on icon at bounding box center [536, 193] width 5 height 5
type textarea "**********"
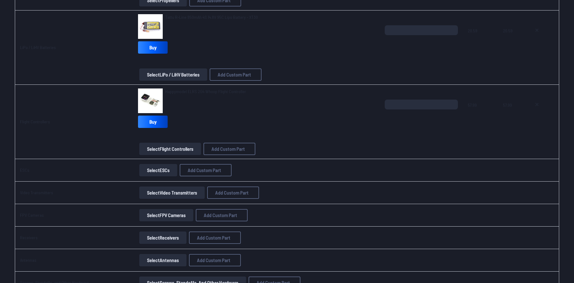
click at [163, 172] on button "Select ESCs" at bounding box center [158, 170] width 38 height 12
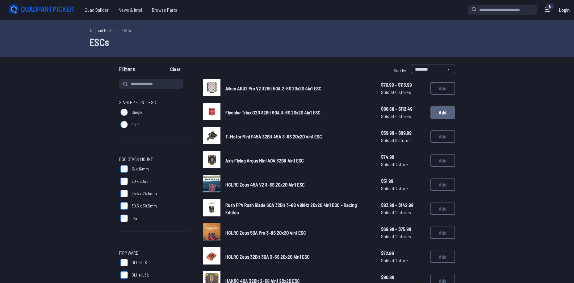
click at [447, 112] on button "Add" at bounding box center [442, 112] width 25 height 12
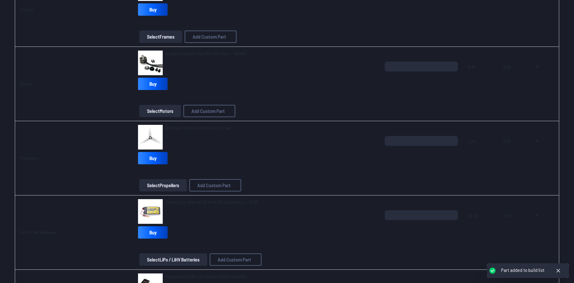
scroll to position [370, 0]
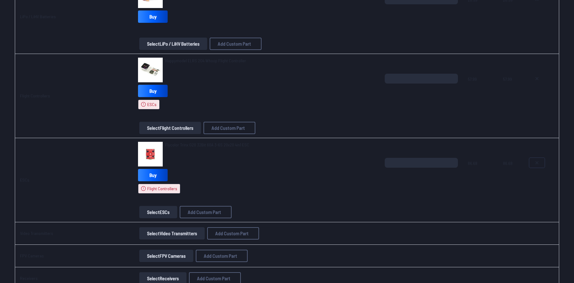
click at [539, 165] on button at bounding box center [536, 163] width 15 height 10
type textarea "**********"
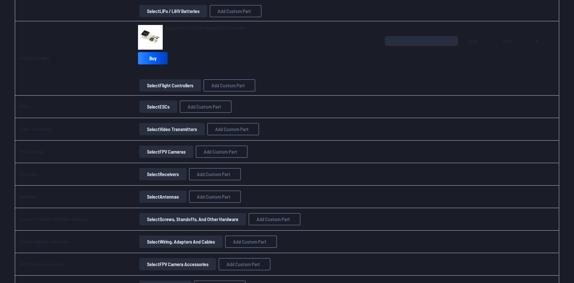
scroll to position [338, 0]
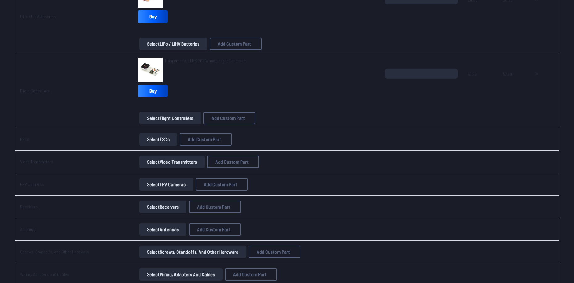
click at [168, 137] on button "Select ESCs" at bounding box center [158, 139] width 38 height 12
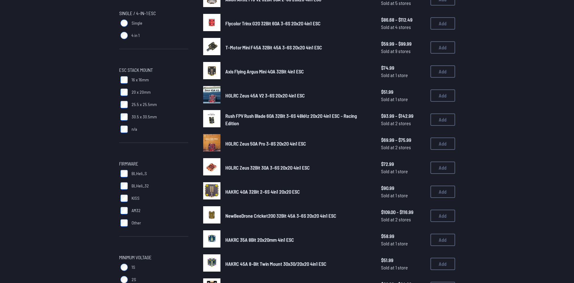
scroll to position [93, 0]
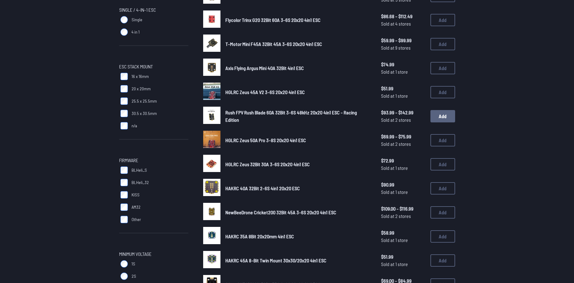
click at [444, 120] on button "Add" at bounding box center [442, 116] width 25 height 12
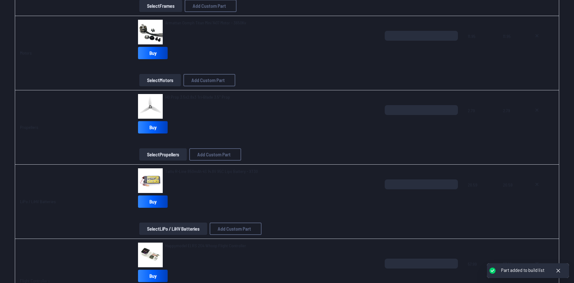
scroll to position [309, 0]
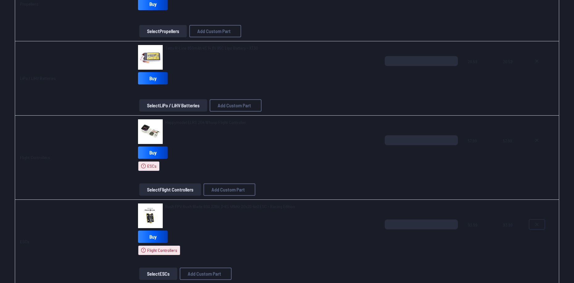
click at [535, 222] on icon at bounding box center [536, 224] width 5 height 5
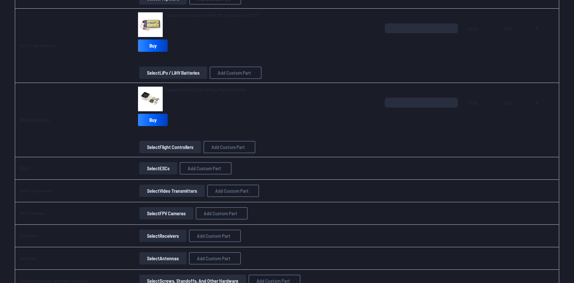
scroll to position [276, 0]
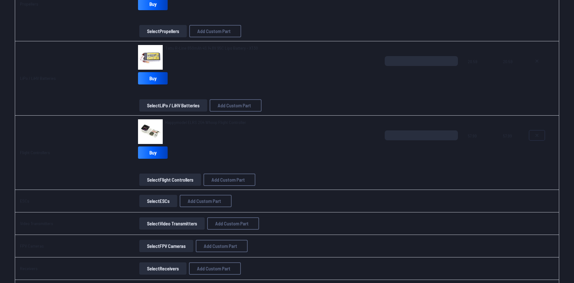
click at [534, 134] on icon at bounding box center [536, 135] width 5 height 5
type textarea "**********"
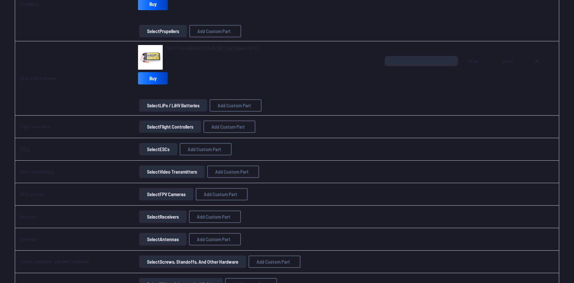
click at [175, 127] on button "Select Flight Controllers" at bounding box center [170, 127] width 62 height 12
click at [175, 129] on button "Select Flight Controllers" at bounding box center [170, 127] width 62 height 12
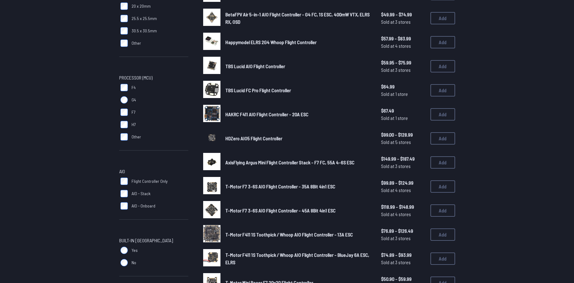
scroll to position [154, 0]
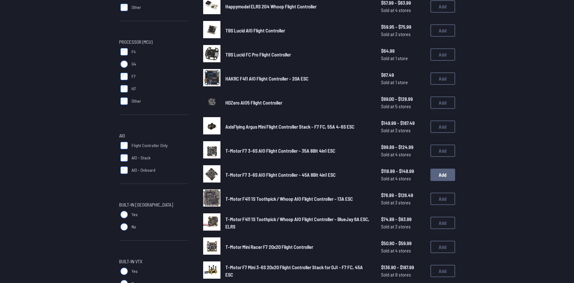
click at [450, 177] on button "Add" at bounding box center [442, 175] width 25 height 12
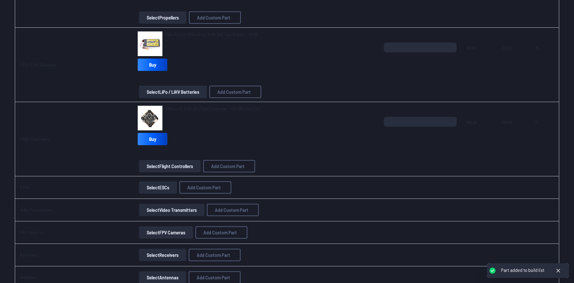
scroll to position [309, 0]
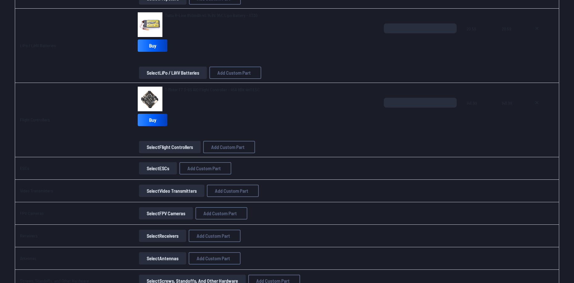
click at [166, 169] on button "Select ESCs" at bounding box center [158, 168] width 38 height 12
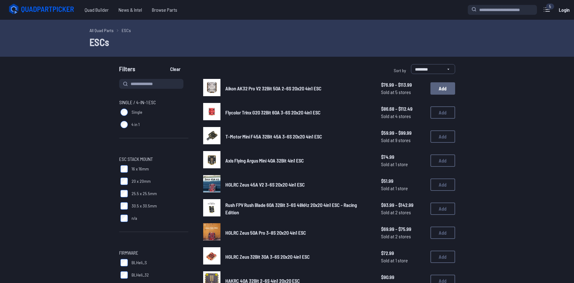
click at [446, 85] on button "Add" at bounding box center [442, 88] width 25 height 12
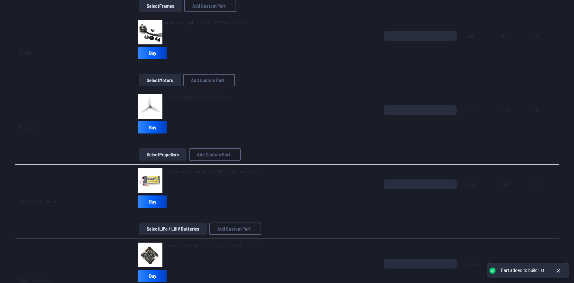
scroll to position [339, 0]
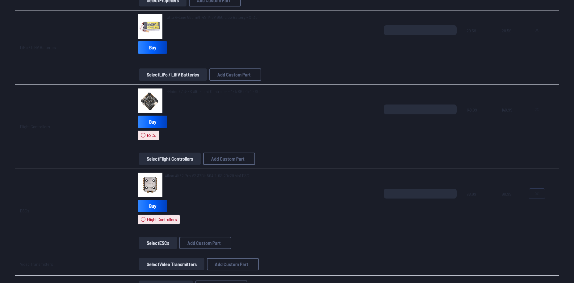
click at [542, 192] on button at bounding box center [536, 194] width 15 height 10
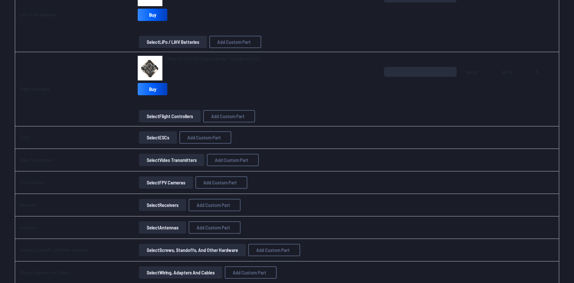
scroll to position [307, 0]
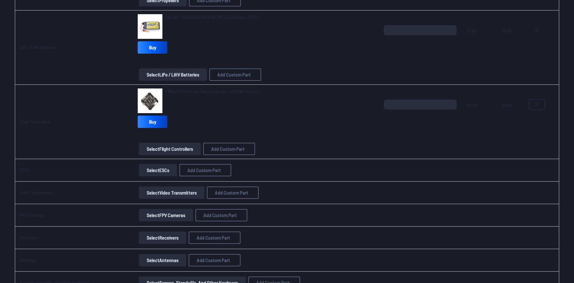
click at [539, 105] on button at bounding box center [536, 105] width 15 height 10
type textarea "**********"
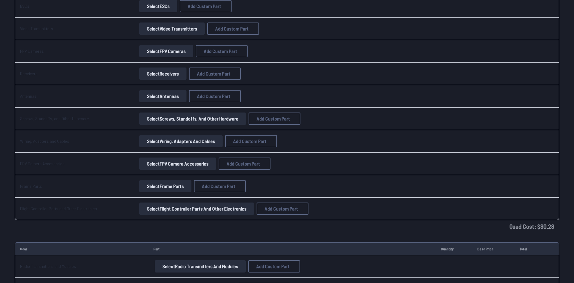
scroll to position [399, 0]
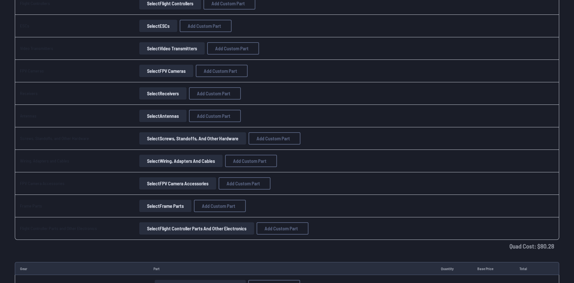
click at [165, 71] on button "Select FPV Cameras" at bounding box center [166, 71] width 54 height 12
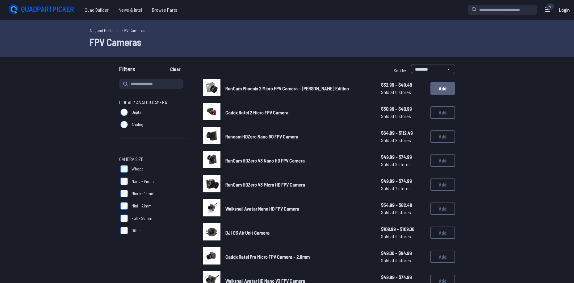
click at [450, 85] on button "Add" at bounding box center [442, 88] width 25 height 12
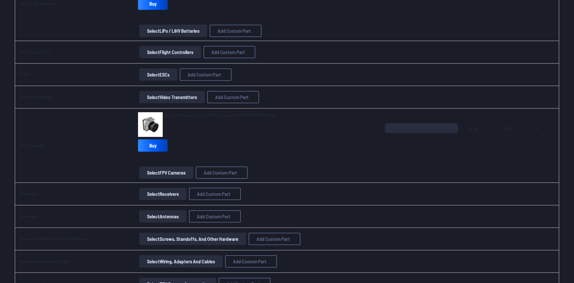
scroll to position [339, 0]
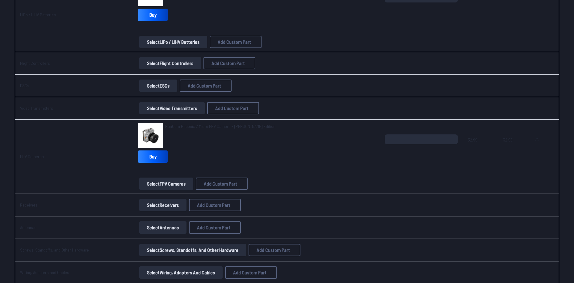
click at [178, 111] on button "Select Video Transmitters" at bounding box center [171, 108] width 65 height 12
click at [178, 114] on button "Select Video Transmitters" at bounding box center [171, 108] width 65 height 12
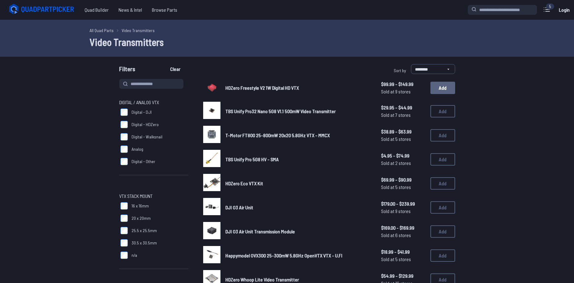
click at [443, 90] on button "Add" at bounding box center [442, 88] width 25 height 12
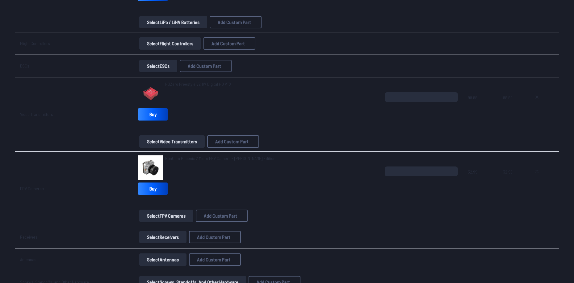
scroll to position [370, 0]
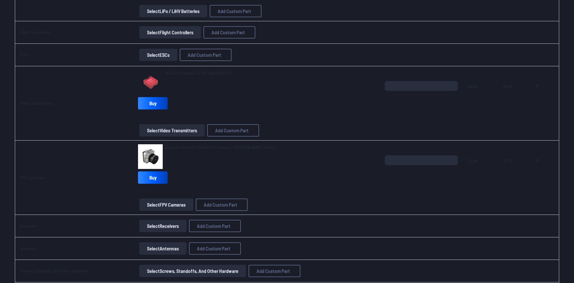
click at [306, 173] on div "RunCam Phoenix 2 Micro FPV Camera - Joshua Bardwell Edition Buy" at bounding box center [256, 165] width 237 height 42
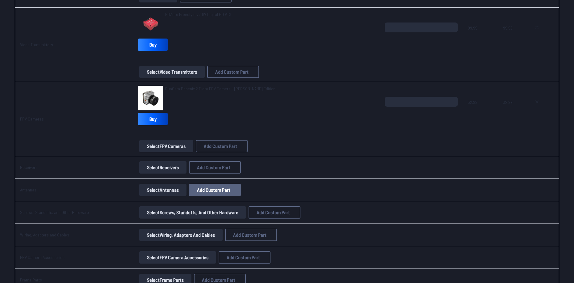
scroll to position [494, 0]
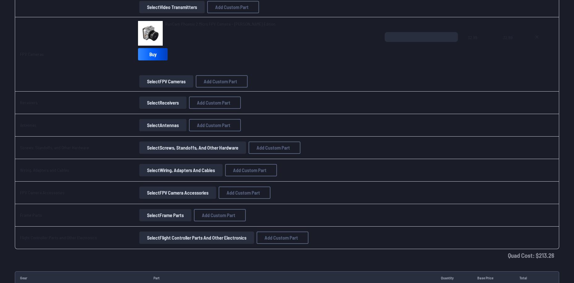
click at [164, 107] on button "Select Receivers" at bounding box center [162, 103] width 47 height 12
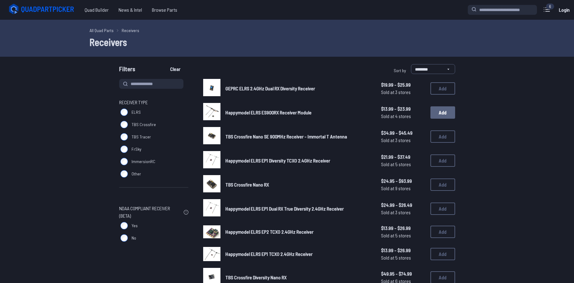
click at [445, 113] on button "Add" at bounding box center [442, 112] width 25 height 12
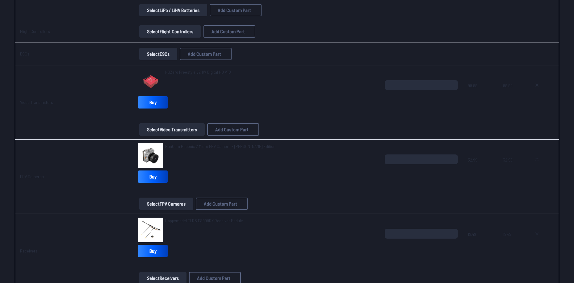
scroll to position [494, 0]
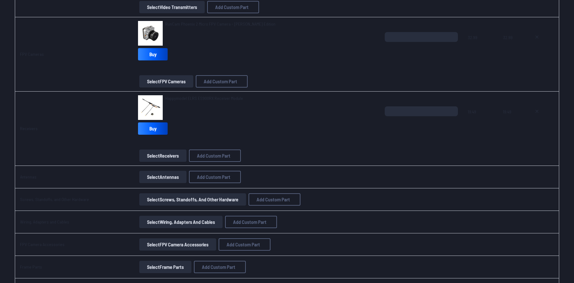
click at [365, 177] on div "Select Antennas Add Custom Part Add Custom Part Part name* Brand / Manufacturer…" at bounding box center [256, 177] width 237 height 12
click at [166, 174] on button "Select Antennas" at bounding box center [162, 177] width 47 height 12
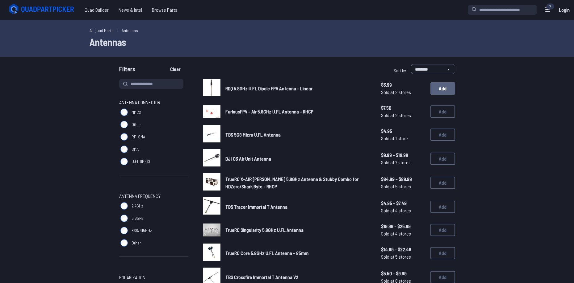
click at [444, 89] on button "Add" at bounding box center [442, 88] width 25 height 12
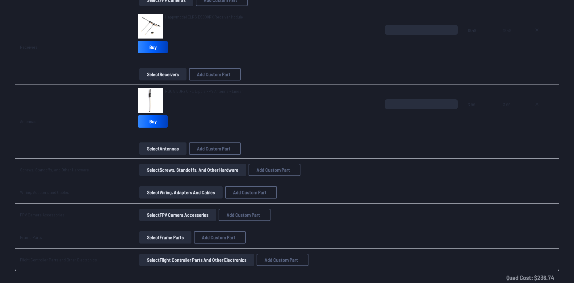
scroll to position [586, 0]
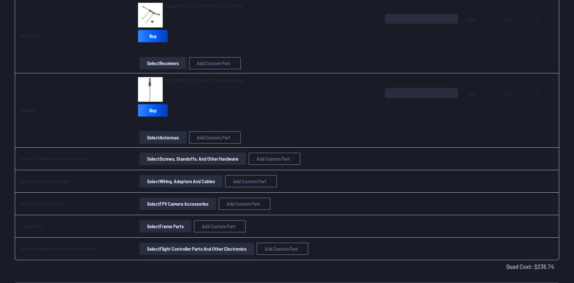
click at [168, 157] on button "Select Screws, Standoffs, and Other Hardware" at bounding box center [192, 159] width 107 height 12
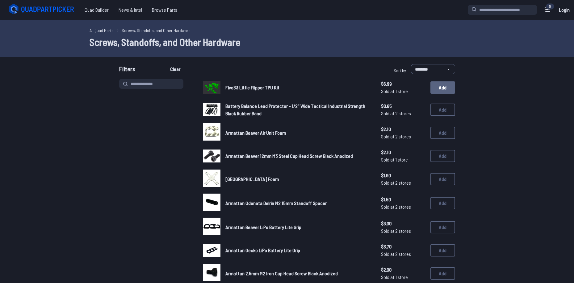
click at [451, 86] on button "Add" at bounding box center [442, 87] width 25 height 12
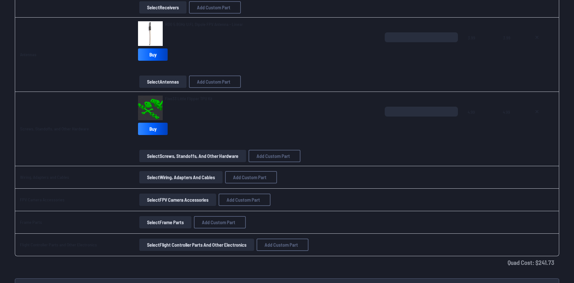
scroll to position [710, 0]
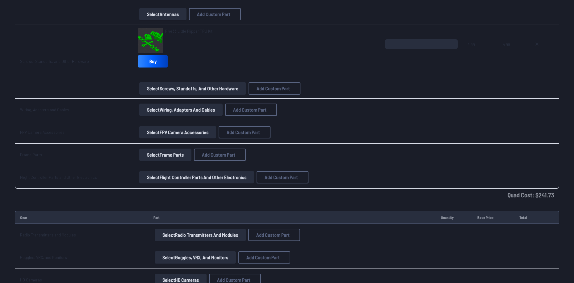
click at [209, 114] on button "Select Wiring, Adapters and Cables" at bounding box center [180, 110] width 83 height 12
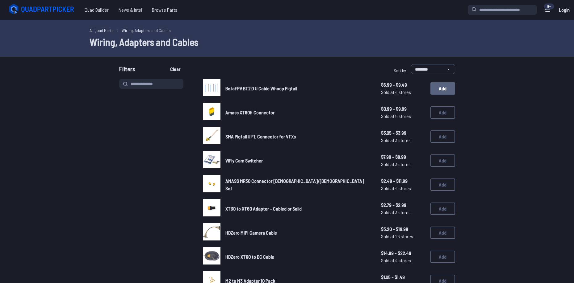
click at [448, 90] on button "Add" at bounding box center [442, 88] width 25 height 12
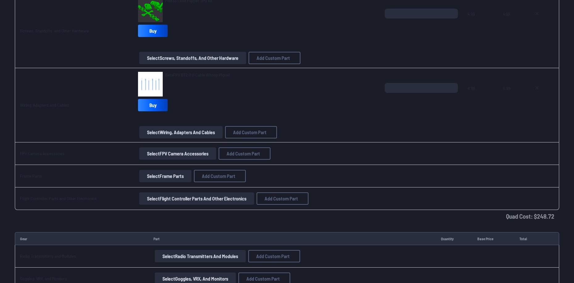
scroll to position [741, 0]
click at [188, 154] on button "Select FPV Camera Accessories" at bounding box center [177, 153] width 77 height 12
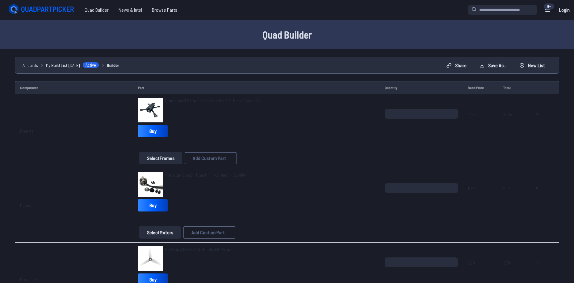
scroll to position [741, 0]
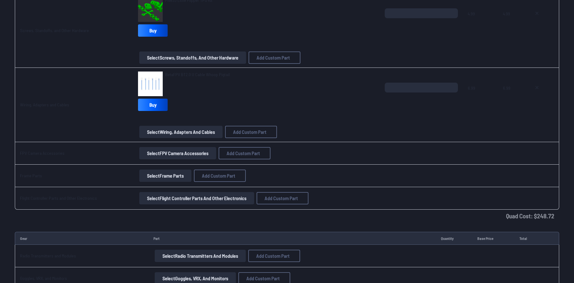
click at [174, 182] on button "Select Frame Parts" at bounding box center [165, 176] width 52 height 12
click at [171, 180] on button "Select Frame Parts" at bounding box center [165, 176] width 52 height 12
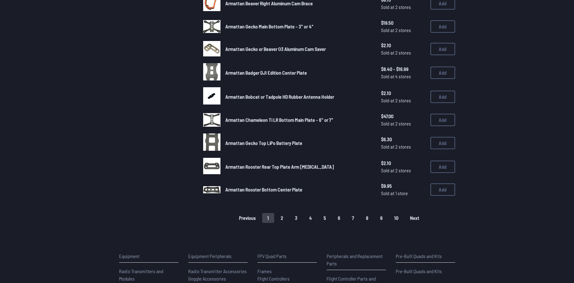
scroll to position [339, 0]
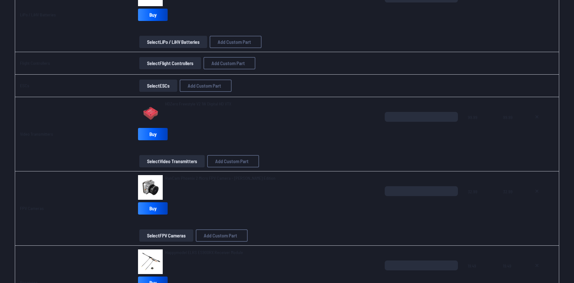
scroll to position [741, 0]
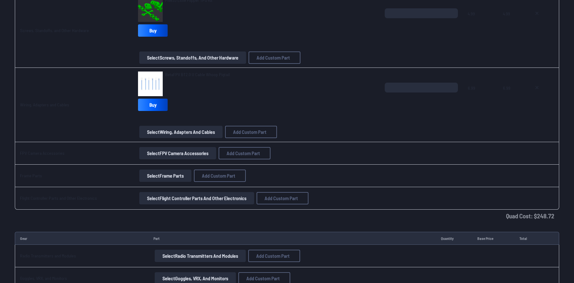
click at [161, 197] on button "Select Flight Controller Parts and Other Electronics" at bounding box center [196, 198] width 115 height 12
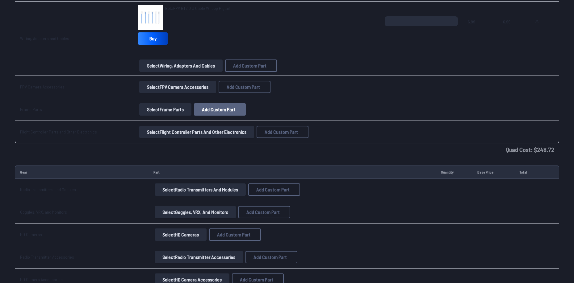
scroll to position [833, 0]
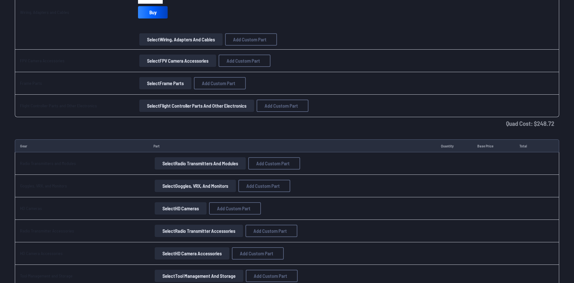
click at [215, 168] on button "Select Radio Transmitters and Modules" at bounding box center [200, 163] width 91 height 12
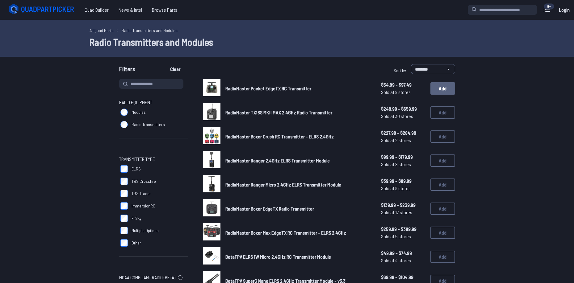
click at [442, 93] on button "Add" at bounding box center [442, 88] width 25 height 12
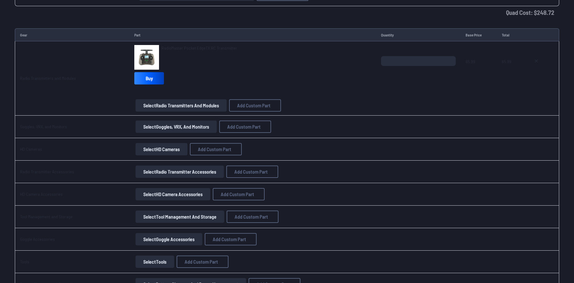
scroll to position [957, 0]
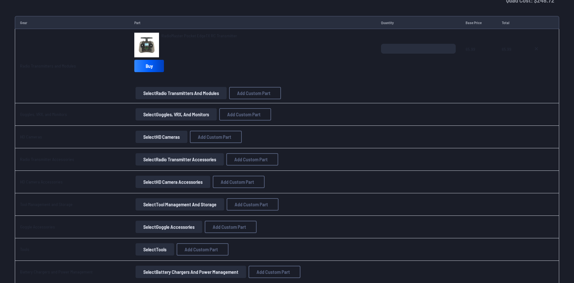
click at [173, 113] on button "Select Goggles, VRX, and Monitors" at bounding box center [175, 114] width 81 height 12
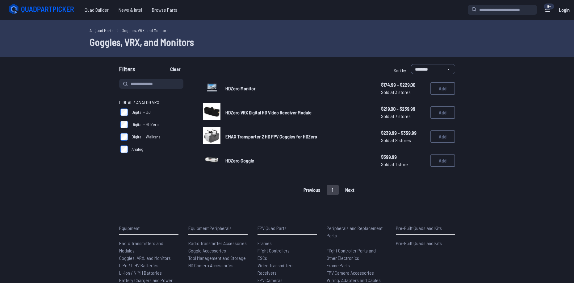
click at [141, 109] on label "Digital - DJI" at bounding box center [153, 112] width 69 height 12
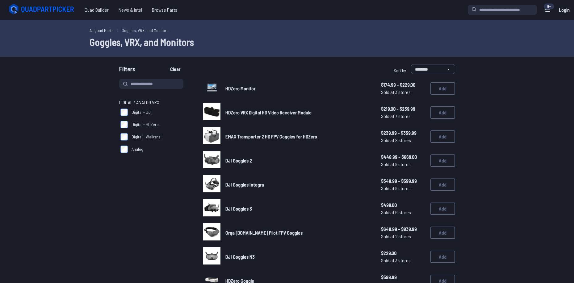
click at [134, 110] on span "Digital - DJI" at bounding box center [141, 112] width 20 height 6
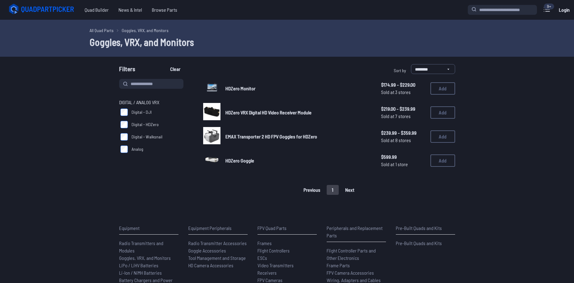
click at [261, 138] on span "EMAX Transporter 2 HD FPV Goggles for HDZero" at bounding box center [271, 137] width 92 height 6
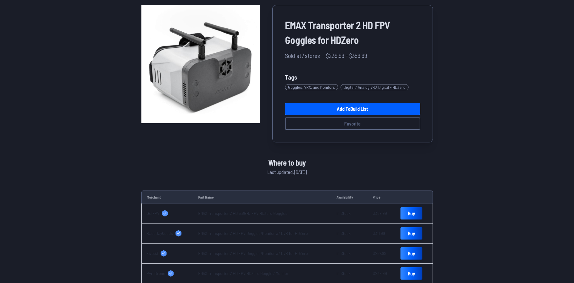
scroll to position [31, 0]
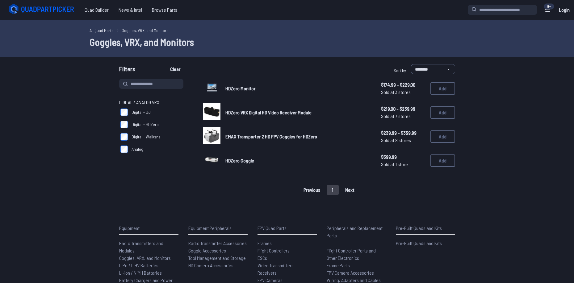
click at [238, 158] on span "HDZero Goggle" at bounding box center [239, 161] width 29 height 6
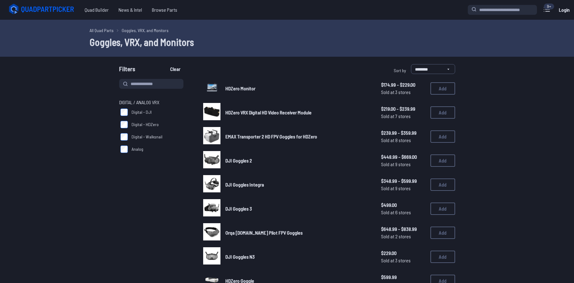
click at [144, 110] on span "Digital - DJI" at bounding box center [141, 112] width 20 height 6
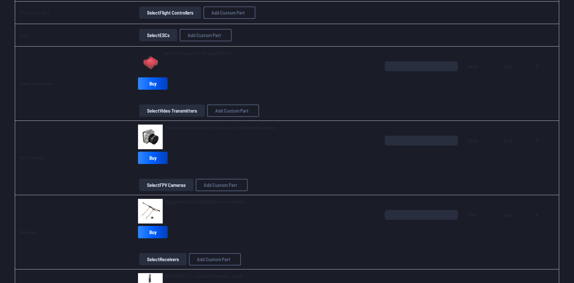
scroll to position [401, 0]
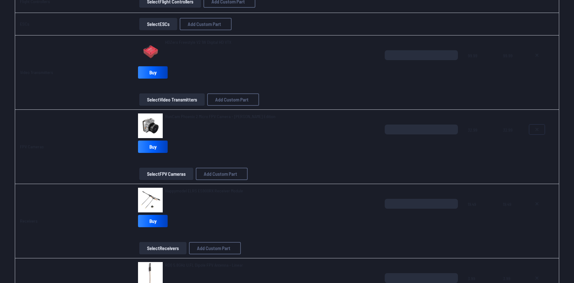
click at [531, 134] on button at bounding box center [536, 130] width 15 height 10
type textarea "**********"
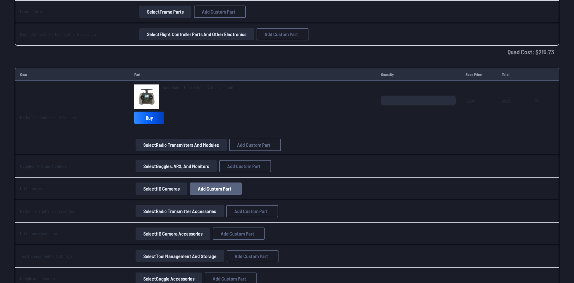
scroll to position [864, 0]
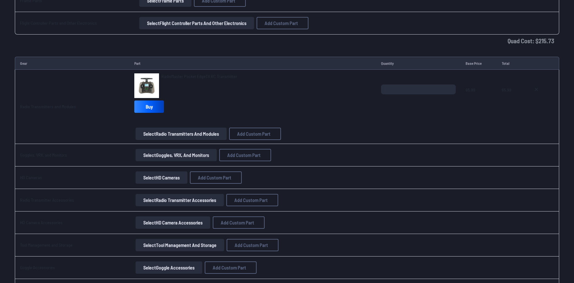
click at [181, 158] on button "Select Goggles, VRX, and Monitors" at bounding box center [175, 155] width 81 height 12
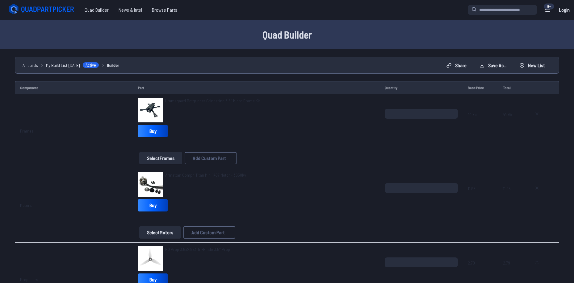
scroll to position [864, 0]
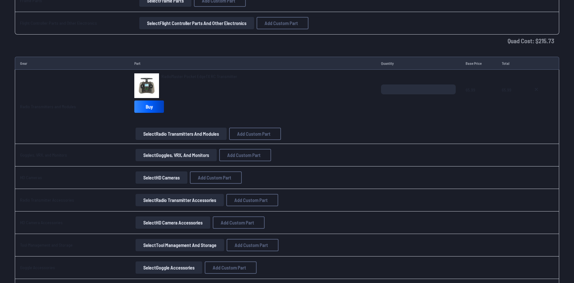
click at [158, 183] on button "Select HD Cameras" at bounding box center [161, 178] width 52 height 12
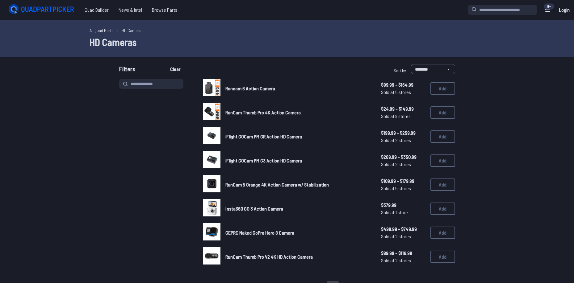
click at [276, 138] on span "iFlight GOCam PM GR Action HD Camera" at bounding box center [263, 137] width 77 height 6
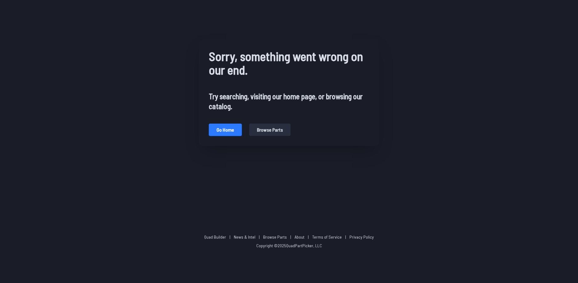
click at [225, 126] on button "Go home" at bounding box center [225, 130] width 33 height 12
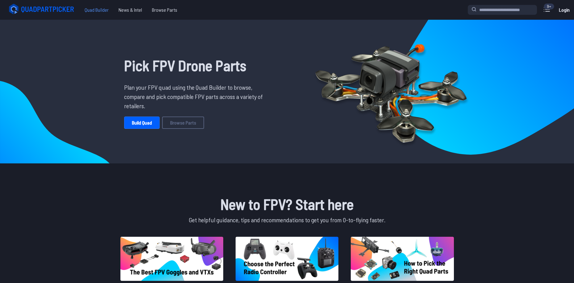
click at [95, 11] on span "Quad Builder" at bounding box center [97, 10] width 34 height 12
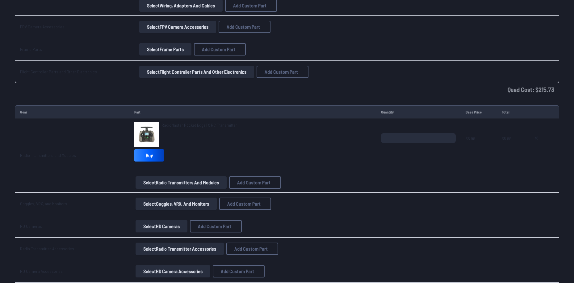
scroll to position [957, 0]
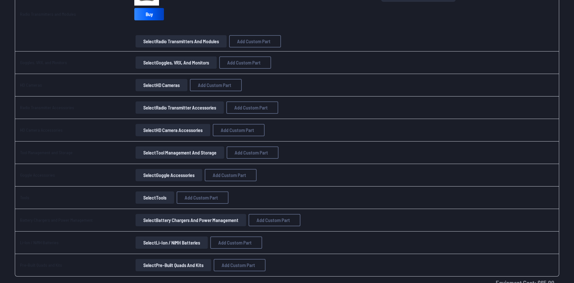
click at [168, 202] on button "Select Tools" at bounding box center [154, 198] width 39 height 12
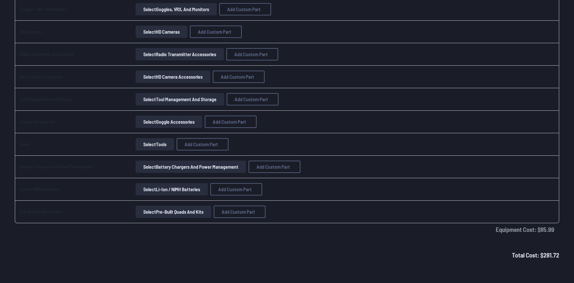
scroll to position [1018, 0]
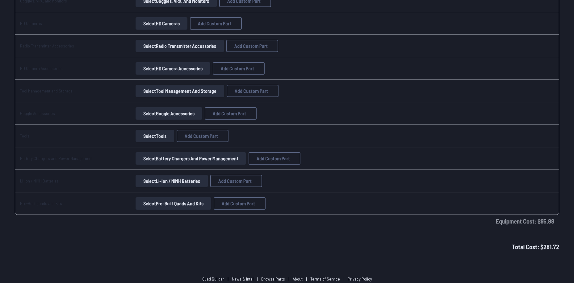
click at [174, 181] on button "Select Li-Ion / NiMH Batteries" at bounding box center [171, 181] width 72 height 12
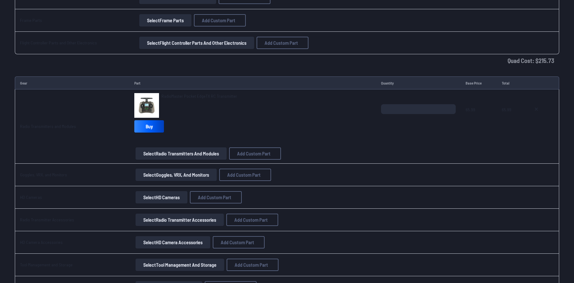
scroll to position [833, 0]
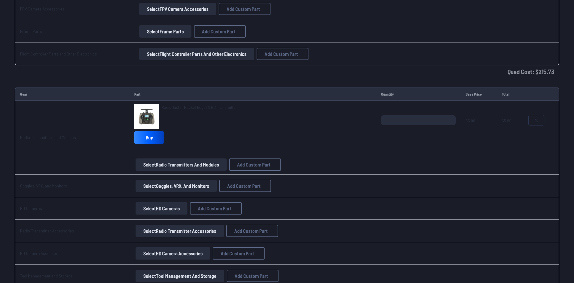
click at [536, 119] on icon at bounding box center [536, 120] width 5 height 5
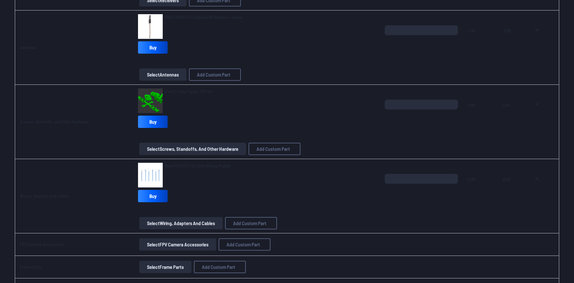
scroll to position [586, 0]
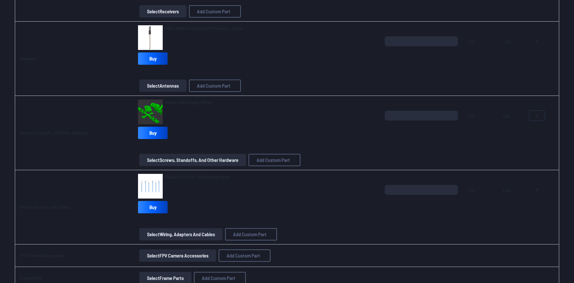
click at [537, 115] on icon at bounding box center [536, 115] width 5 height 5
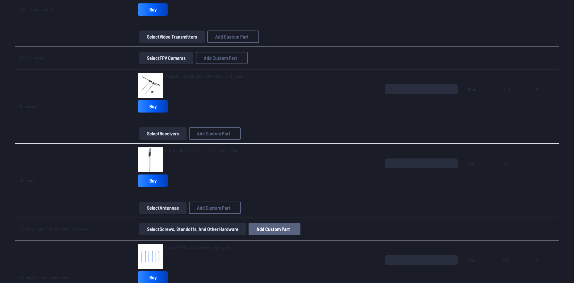
scroll to position [463, 0]
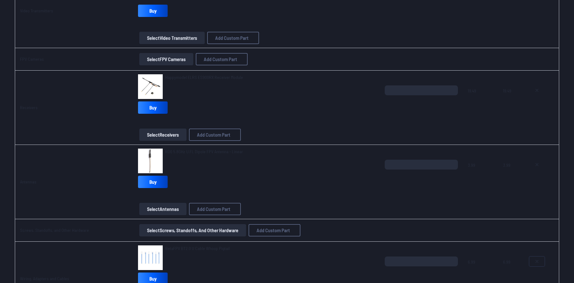
drag, startPoint x: 543, startPoint y: 265, endPoint x: 402, endPoint y: 250, distance: 141.6
click at [542, 265] on button at bounding box center [536, 262] width 15 height 10
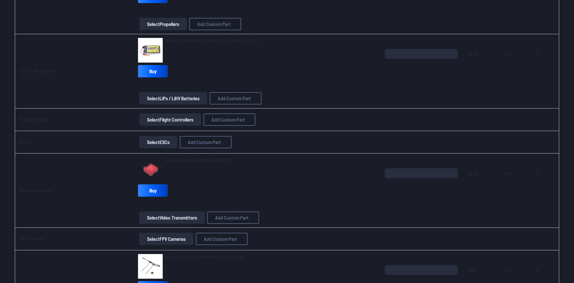
scroll to position [216, 0]
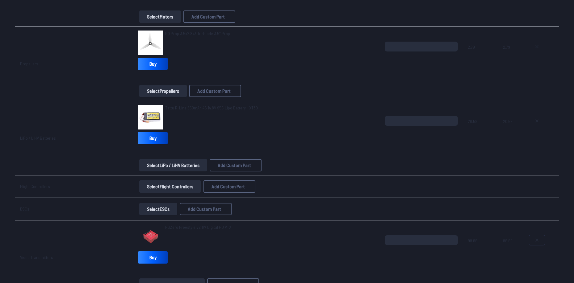
click at [538, 239] on icon at bounding box center [536, 240] width 5 height 5
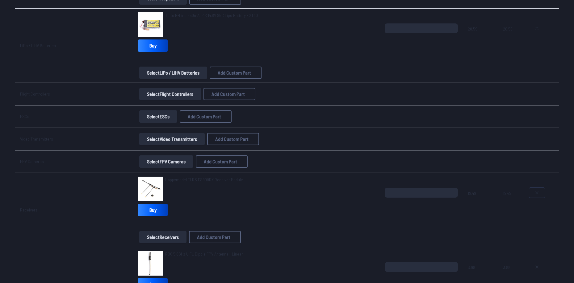
click at [534, 190] on icon at bounding box center [536, 192] width 5 height 5
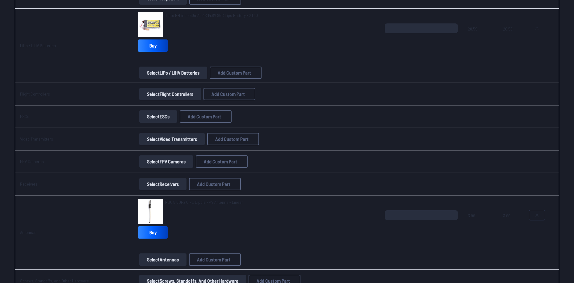
click at [538, 214] on button at bounding box center [536, 215] width 15 height 10
type textarea "**********"
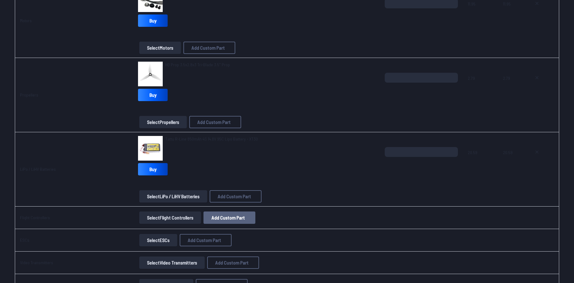
scroll to position [185, 0]
click at [166, 219] on button "Select Flight Controllers" at bounding box center [170, 217] width 62 height 12
click at [189, 218] on button "Select Flight Controllers" at bounding box center [170, 217] width 62 height 12
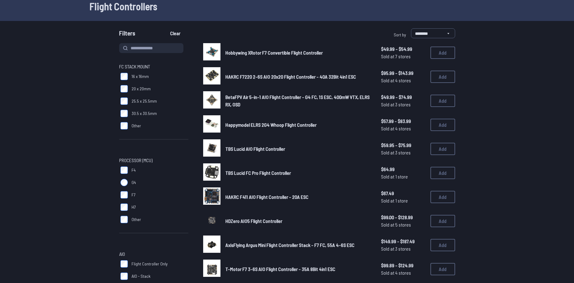
scroll to position [77, 0]
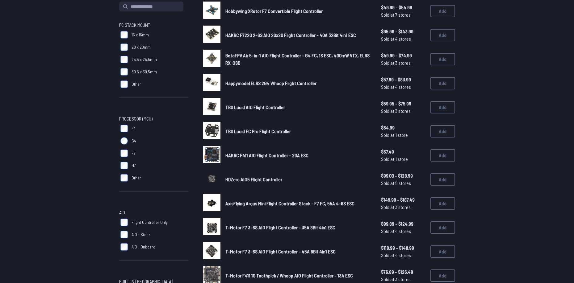
click at [144, 217] on label "Flight Controller Only" at bounding box center [153, 222] width 69 height 12
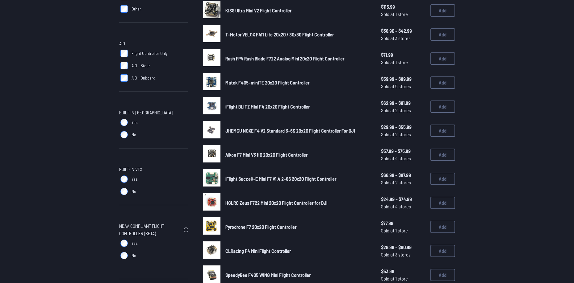
scroll to position [185, 0]
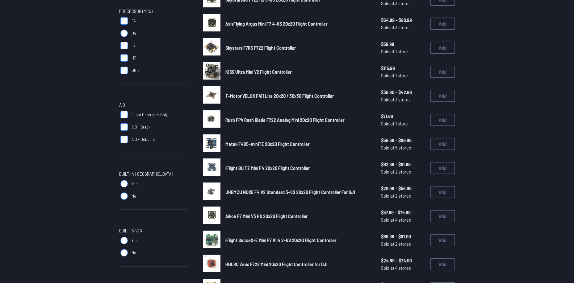
click at [157, 115] on span "Flight Controller Only" at bounding box center [149, 115] width 36 height 6
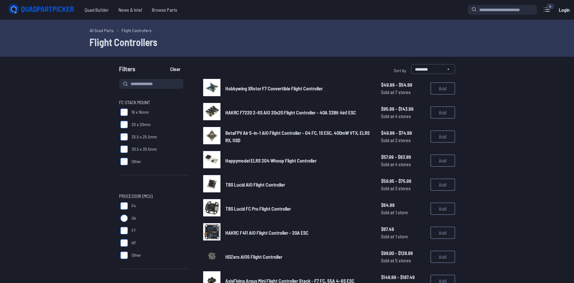
click at [335, 114] on span "HAKRC F7220 2-6S AIO 20x20 Flight Controller - 40A 32Bit 4in1 ESC" at bounding box center [290, 113] width 131 height 6
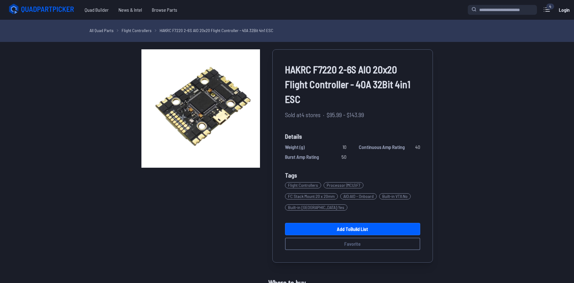
click at [318, 71] on span "HAKRC F7220 2-6S AIO 20x20 Flight Controller - 40A 32Bit 4in1 ESC" at bounding box center [352, 84] width 135 height 44
click at [317, 72] on span "HAKRC F7220 2-6S AIO 20x20 Flight Controller - 40A 32Bit 4in1 ESC" at bounding box center [352, 84] width 135 height 44
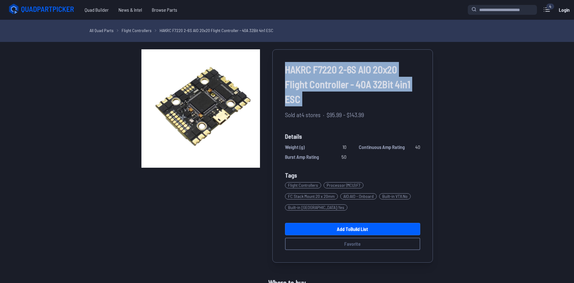
click at [317, 72] on span "HAKRC F7220 2-6S AIO 20x20 Flight Controller - 40A 32Bit 4in1 ESC" at bounding box center [352, 84] width 135 height 44
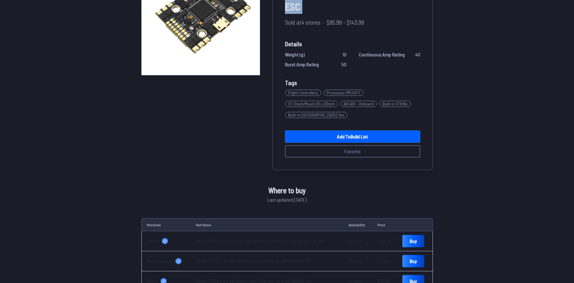
copy div "HAKRC F7220 2-6S AIO 20x20 Flight Controller - 40A 32Bit 4in1 ESC"
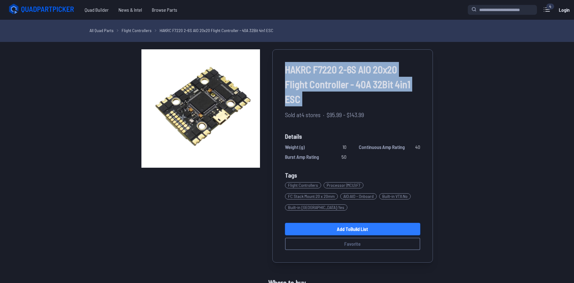
click at [349, 223] on link "Add to Build List" at bounding box center [352, 229] width 135 height 12
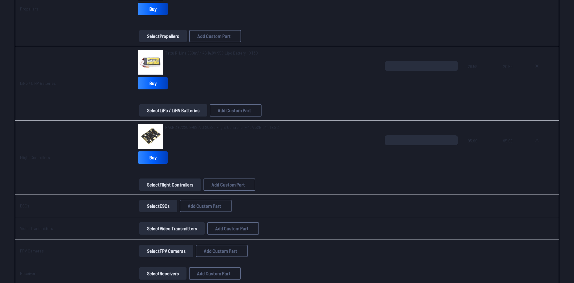
scroll to position [309, 0]
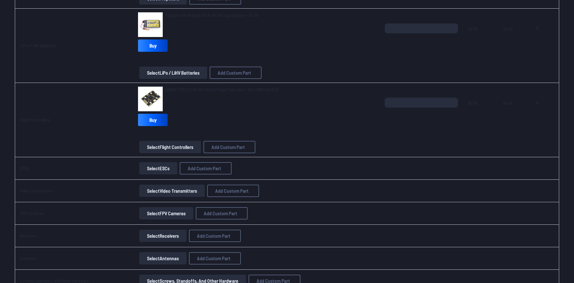
click at [162, 187] on button "Select Video Transmitters" at bounding box center [171, 191] width 65 height 12
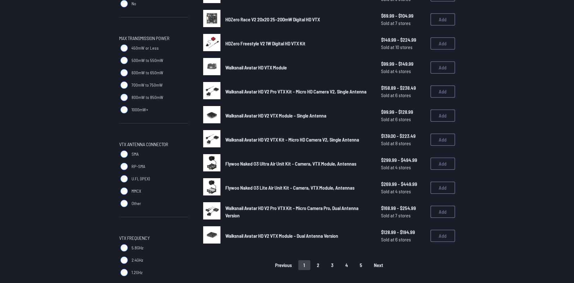
click at [170, 192] on div "Digital / Analog VTX Digital - DJI Digital - HDZero Digital - Walksnail Analog …" at bounding box center [153, 52] width 69 height 565
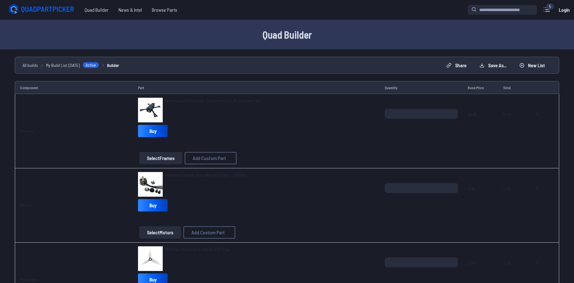
scroll to position [309, 0]
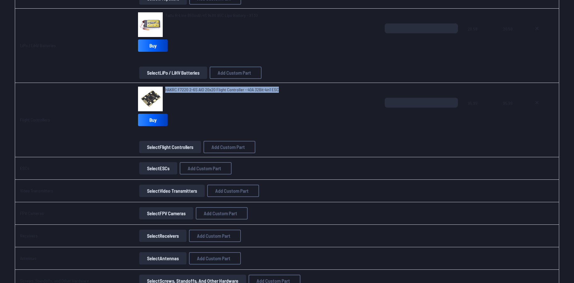
drag, startPoint x: 281, startPoint y: 88, endPoint x: 161, endPoint y: 92, distance: 119.8
click at [161, 92] on div "HAKRC F7220 2-6S AIO 20x20 Flight Controller - 40A 32Bit 4in1 ESC" at bounding box center [256, 99] width 237 height 25
copy span "HAKRC F7220 2-6S AIO 20x20 Flight Controller - 40A 32Bit 4in1 ESC"
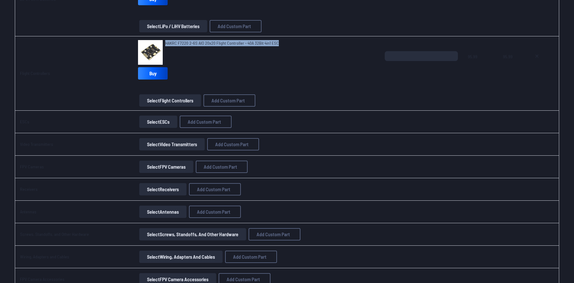
scroll to position [370, 0]
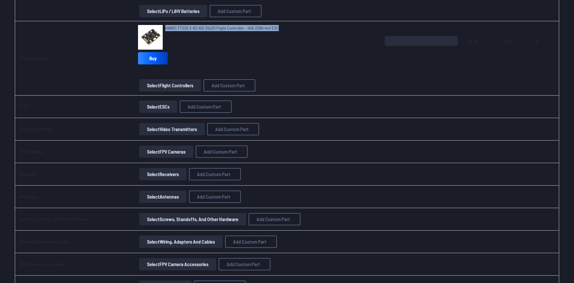
click at [157, 127] on button "Select Video Transmitters" at bounding box center [171, 129] width 65 height 12
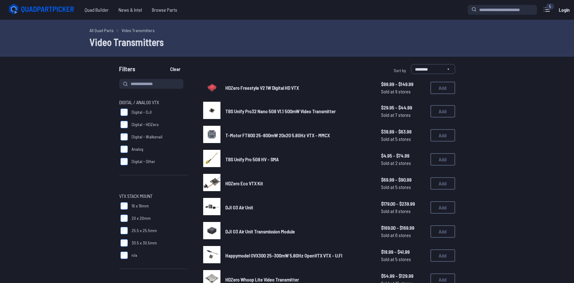
click at [140, 114] on span "Digital - DJI" at bounding box center [141, 112] width 20 height 6
click at [143, 123] on span "Digital - HDZero" at bounding box center [144, 125] width 27 height 6
click at [147, 136] on span "Digital - Walksnail" at bounding box center [146, 137] width 31 height 6
click at [149, 165] on label "Digital - Other" at bounding box center [153, 162] width 69 height 12
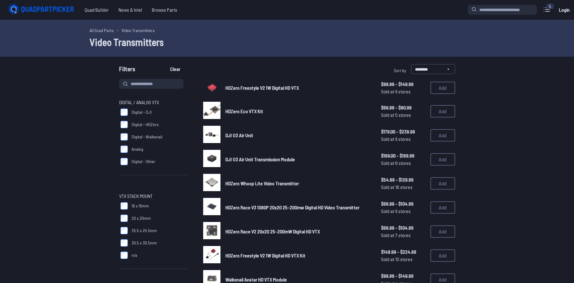
click at [142, 148] on span "Analog" at bounding box center [137, 149] width 12 height 6
click at [143, 135] on span "Digital - Walksnail" at bounding box center [146, 137] width 31 height 6
click at [142, 122] on span "Digital - HDZero" at bounding box center [144, 125] width 27 height 6
click at [139, 113] on span "Digital - DJI" at bounding box center [141, 112] width 20 height 6
click at [141, 160] on span "Digital - Other" at bounding box center [143, 162] width 24 height 6
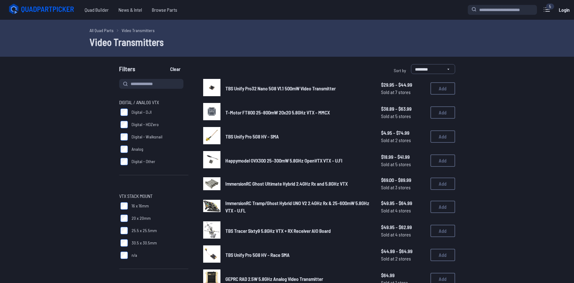
click at [144, 149] on label "Analog" at bounding box center [153, 149] width 69 height 12
click at [144, 165] on label "Digital - Other" at bounding box center [153, 162] width 69 height 12
drag, startPoint x: 146, startPoint y: 141, endPoint x: 147, endPoint y: 130, distance: 11.4
click at [146, 141] on label "Digital - Walksnail" at bounding box center [153, 137] width 69 height 12
click at [147, 128] on label "Digital - HDZero" at bounding box center [153, 124] width 69 height 12
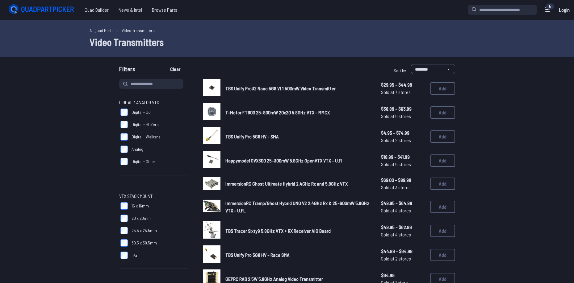
click at [147, 119] on label "Digital - HDZero" at bounding box center [153, 124] width 69 height 12
click at [151, 116] on label "Digital - DJI" at bounding box center [153, 112] width 69 height 12
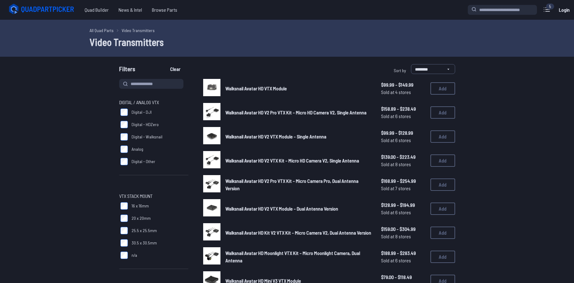
click at [150, 124] on span "Digital - HDZero" at bounding box center [144, 125] width 27 height 6
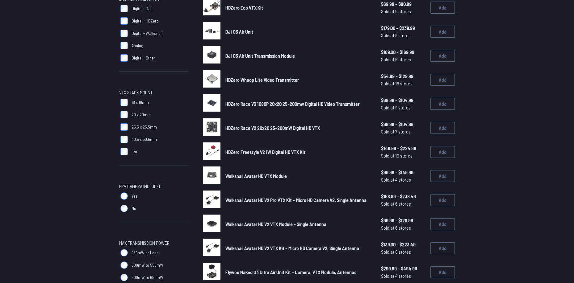
scroll to position [93, 0]
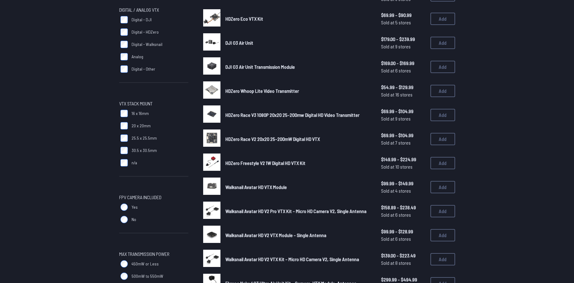
click at [134, 207] on span "Yes" at bounding box center [134, 207] width 6 height 6
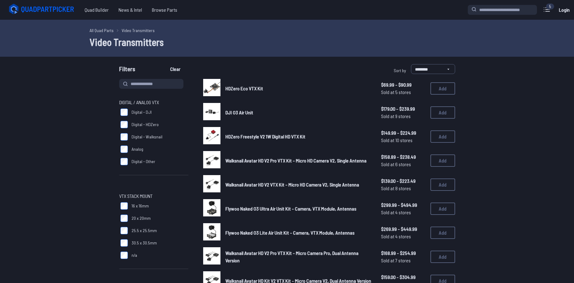
scroll to position [31, 0]
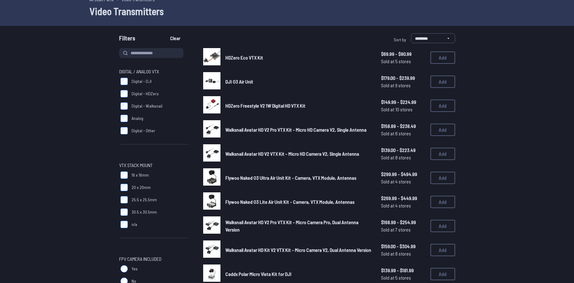
click at [295, 178] on span "Flywoo Naked O3 Ultra Air Unit Kit - Camera, VTX Module, Antennas" at bounding box center [290, 178] width 131 height 6
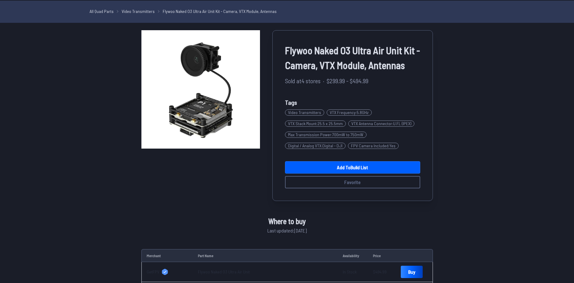
scroll to position [11, 0]
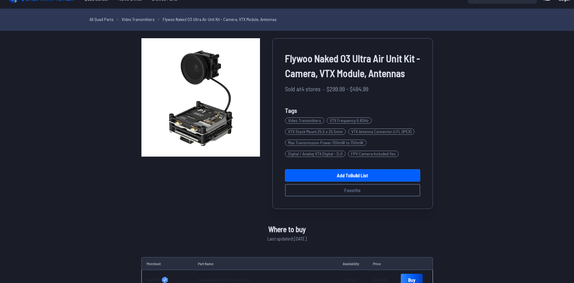
click at [345, 62] on span "Flywoo Naked O3 Ultra Air Unit Kit - Camera, VTX Module, Antennas" at bounding box center [352, 66] width 135 height 30
click at [353, 50] on div "Flywoo Naked O3 Ultra Air Unit Kit - Camera, VTX Module, Antennas Sold at 4 sto…" at bounding box center [352, 123] width 160 height 171
click at [359, 53] on span "Flywoo Naked O3 Ultra Air Unit Kit - Camera, VTX Module, Antennas" at bounding box center [352, 66] width 135 height 30
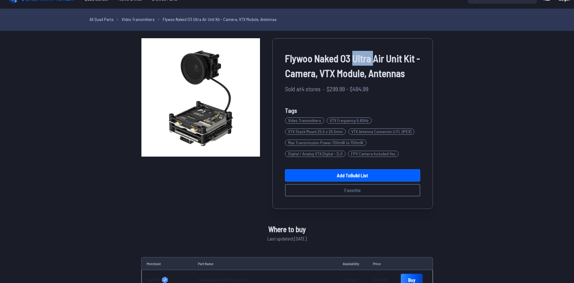
click at [359, 53] on span "Flywoo Naked O3 Ultra Air Unit Kit - Camera, VTX Module, Antennas" at bounding box center [352, 66] width 135 height 30
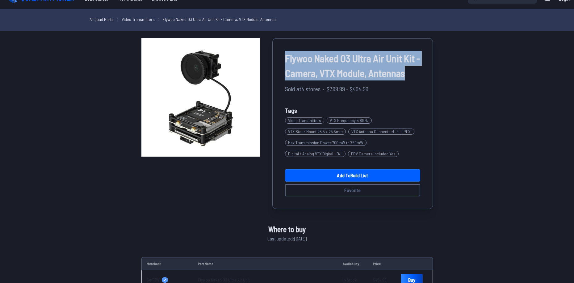
drag, startPoint x: 407, startPoint y: 76, endPoint x: 284, endPoint y: 58, distance: 124.5
click at [284, 58] on div "Flywoo Naked O3 Ultra Air Unit Kit - Camera, VTX Module, Antennas Sold at 4 sto…" at bounding box center [352, 123] width 160 height 171
copy span "Flywoo Naked O3 Ultra Air Unit Kit - Camera, VTX Module, Antennas"
click at [381, 172] on link "Add to Build List" at bounding box center [352, 175] width 135 height 12
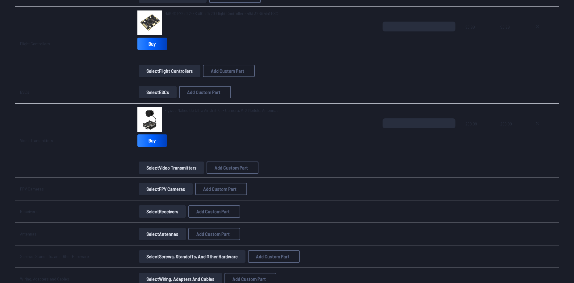
scroll to position [432, 0]
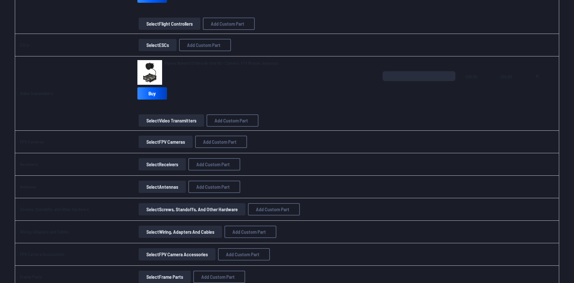
click at [159, 165] on button "Select Receivers" at bounding box center [162, 164] width 47 height 12
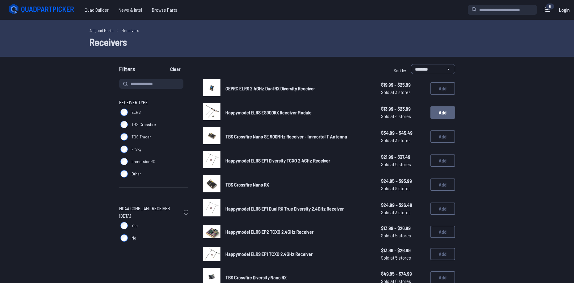
click at [438, 114] on button "Add" at bounding box center [442, 112] width 25 height 12
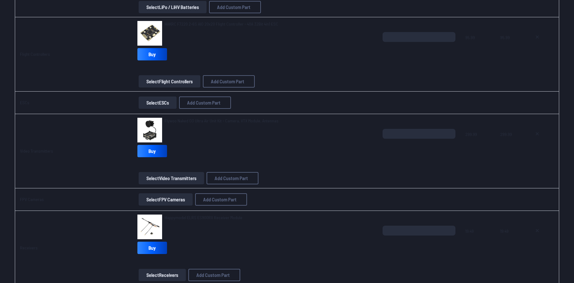
scroll to position [525, 0]
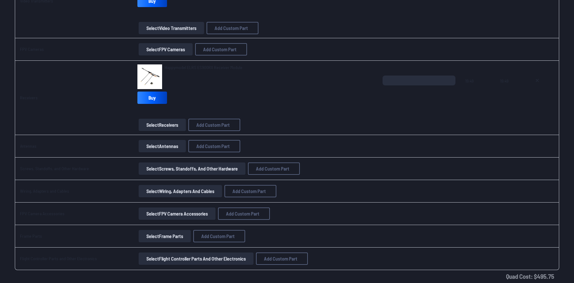
click at [199, 168] on button "Select Screws, Standoffs, and Other Hardware" at bounding box center [192, 169] width 107 height 12
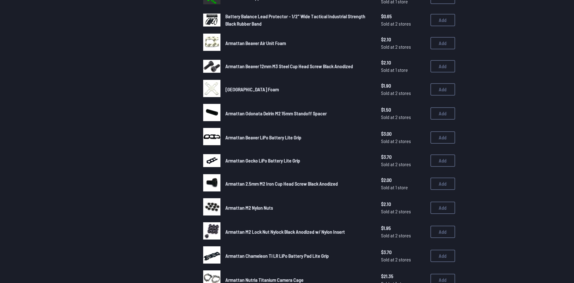
scroll to position [93, 0]
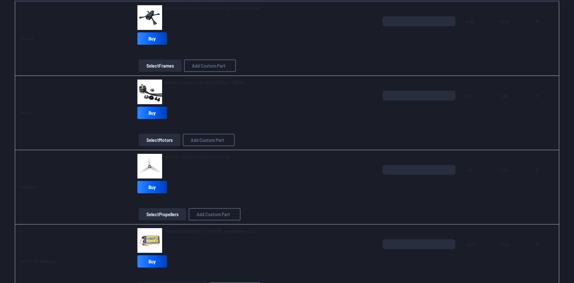
scroll to position [525, 0]
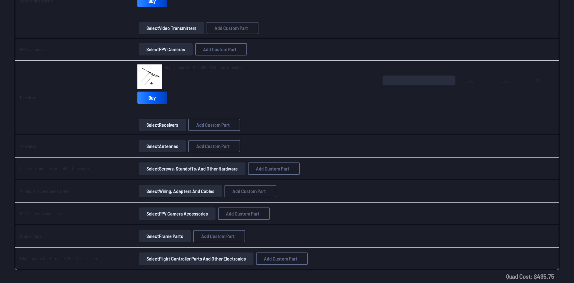
click at [166, 193] on button "Select Wiring, Adapters and Cables" at bounding box center [180, 191] width 83 height 12
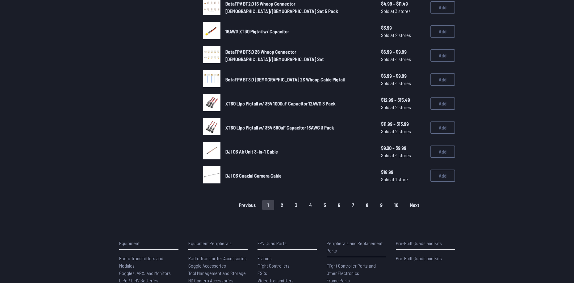
scroll to position [370, 0]
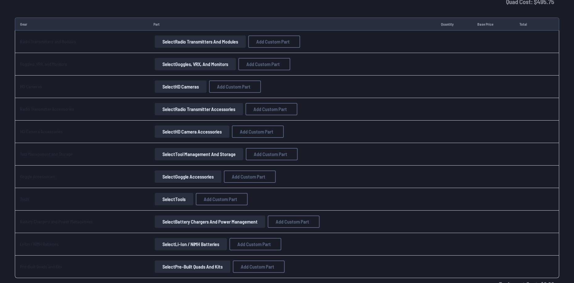
scroll to position [802, 0]
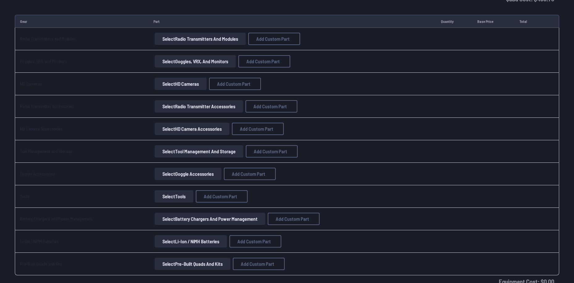
click at [164, 35] on button "Select Radio Transmitters and Modules" at bounding box center [200, 39] width 91 height 12
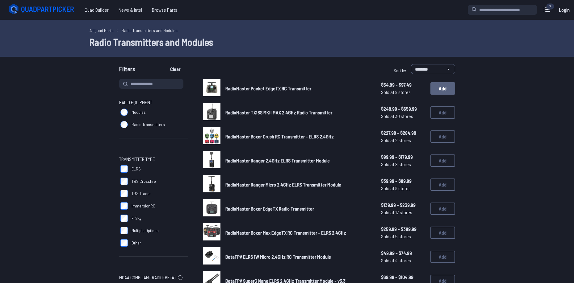
click at [445, 89] on button "Add" at bounding box center [442, 88] width 25 height 12
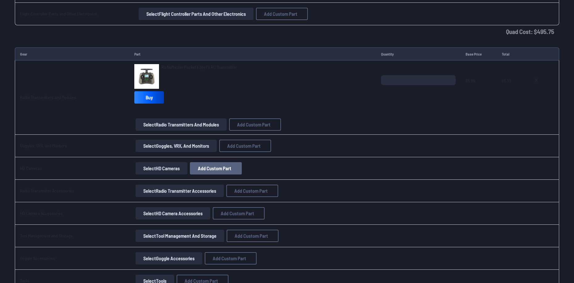
scroll to position [771, 0]
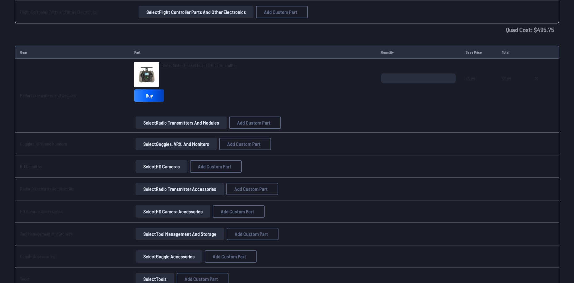
click at [164, 146] on button "Select Goggles, VRX, and Monitors" at bounding box center [175, 144] width 81 height 12
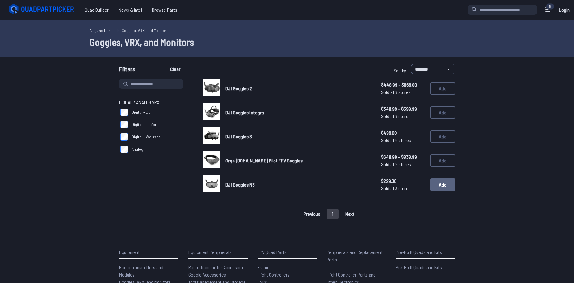
click at [443, 183] on button "Add" at bounding box center [442, 185] width 25 height 12
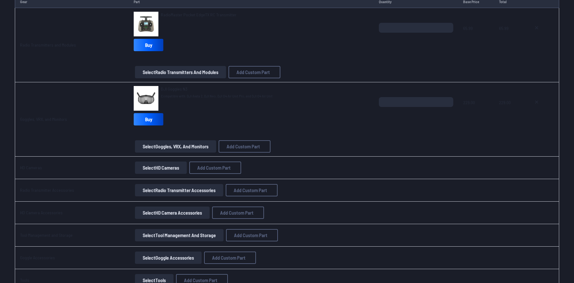
scroll to position [833, 0]
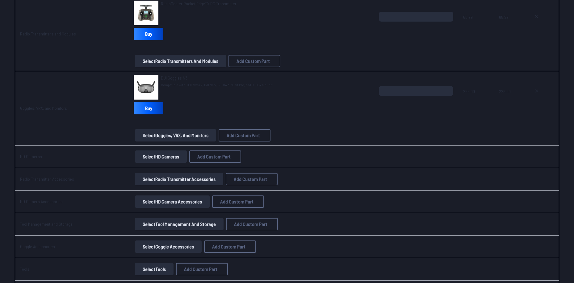
click at [153, 160] on button "Select HD Cameras" at bounding box center [161, 157] width 52 height 12
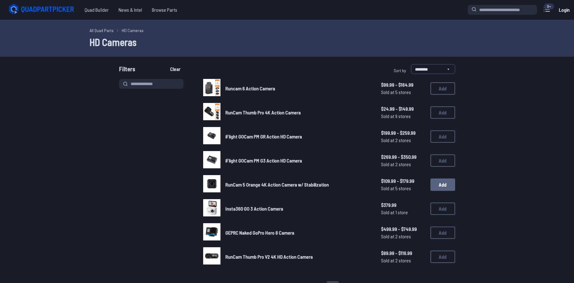
click at [439, 189] on button "Add" at bounding box center [442, 185] width 25 height 12
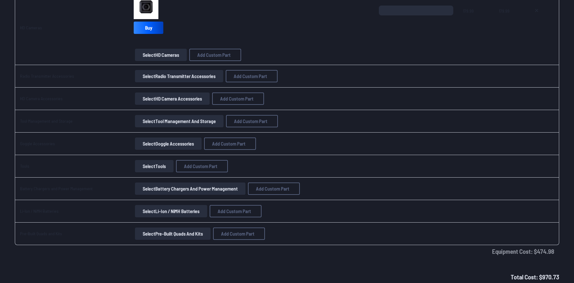
scroll to position [926, 0]
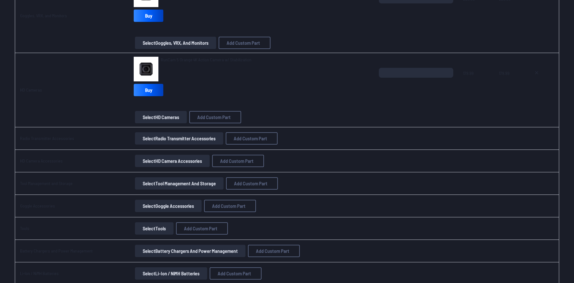
click at [172, 139] on button "Select Radio Transmitter Accessories" at bounding box center [179, 138] width 88 height 12
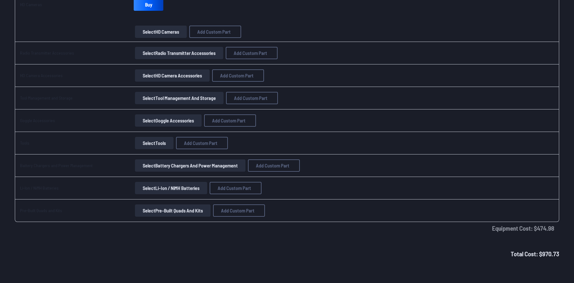
scroll to position [1000, 0]
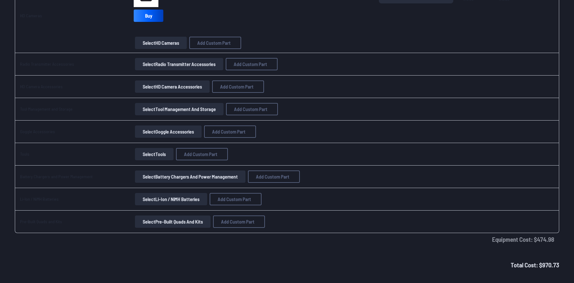
click at [163, 178] on button "Select Battery Chargers and Power Management" at bounding box center [190, 177] width 110 height 12
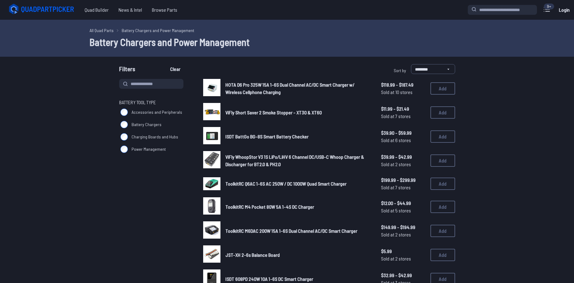
drag, startPoint x: 251, startPoint y: 103, endPoint x: 266, endPoint y: 93, distance: 18.3
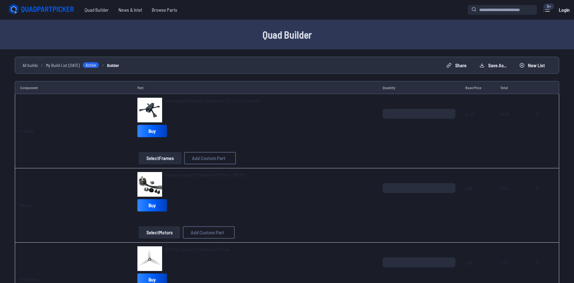
scroll to position [1000, 0]
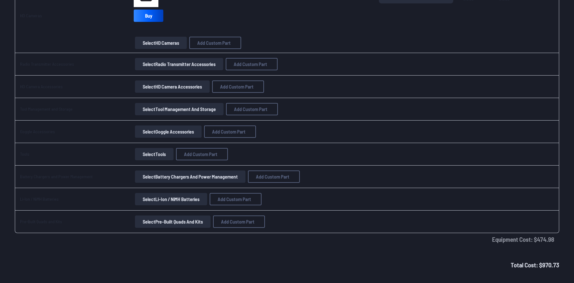
click at [169, 199] on button "Select Li-Ion / NiMH Batteries" at bounding box center [171, 199] width 72 height 12
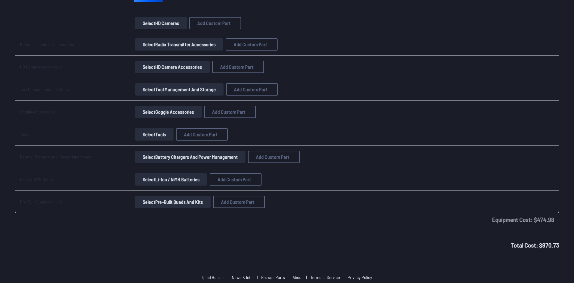
scroll to position [1031, 0]
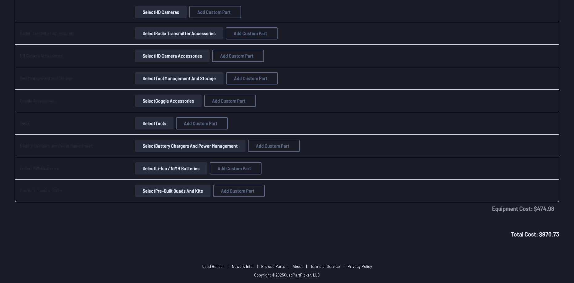
click at [155, 166] on button "Select Li-Ion / NiMH Batteries" at bounding box center [171, 168] width 72 height 12
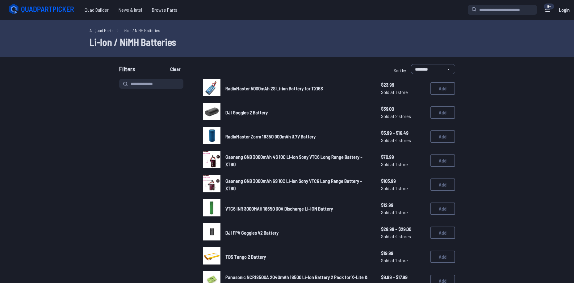
drag, startPoint x: 91, startPoint y: 6, endPoint x: 126, endPoint y: 32, distance: 43.5
click at [91, 6] on span "Quad Builder" at bounding box center [97, 10] width 34 height 12
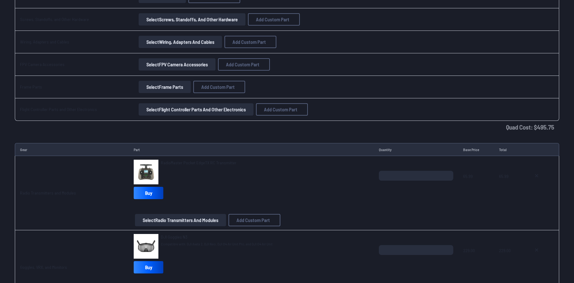
scroll to position [710, 0]
